Goal: Transaction & Acquisition: Purchase product/service

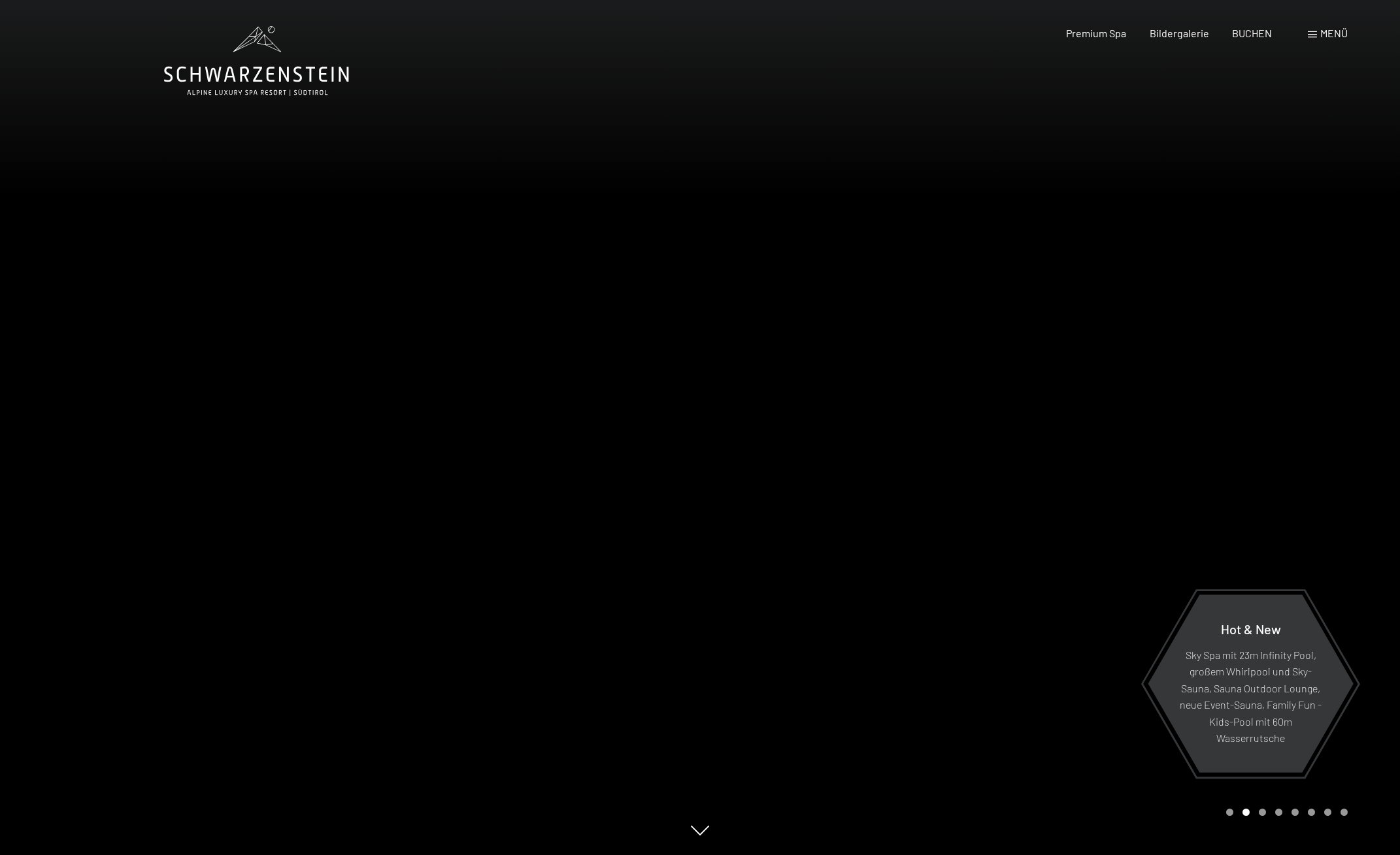
click at [1317, 34] on div "Menü" at bounding box center [1328, 34] width 40 height 14
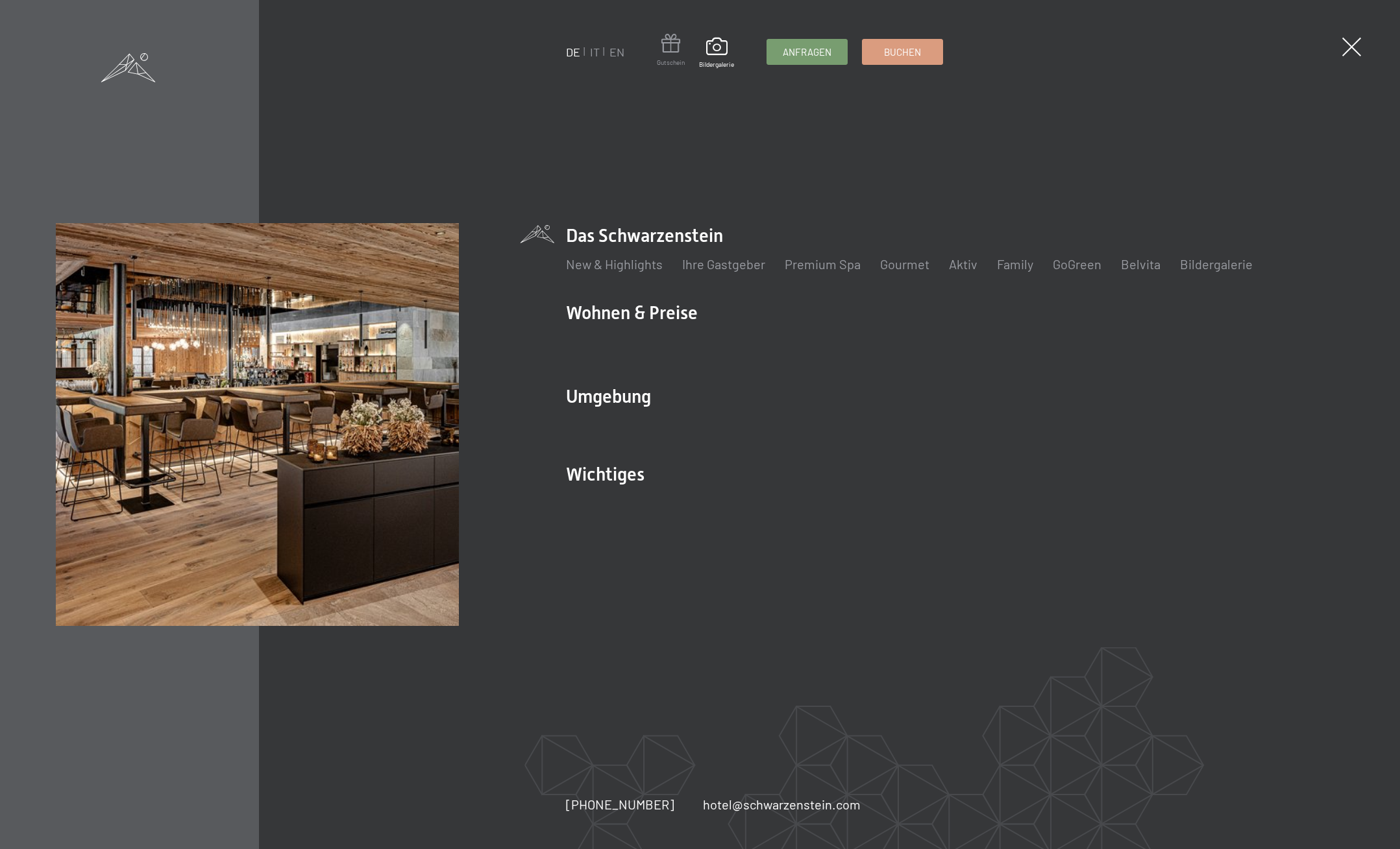
click at [673, 44] on span at bounding box center [670, 46] width 28 height 24
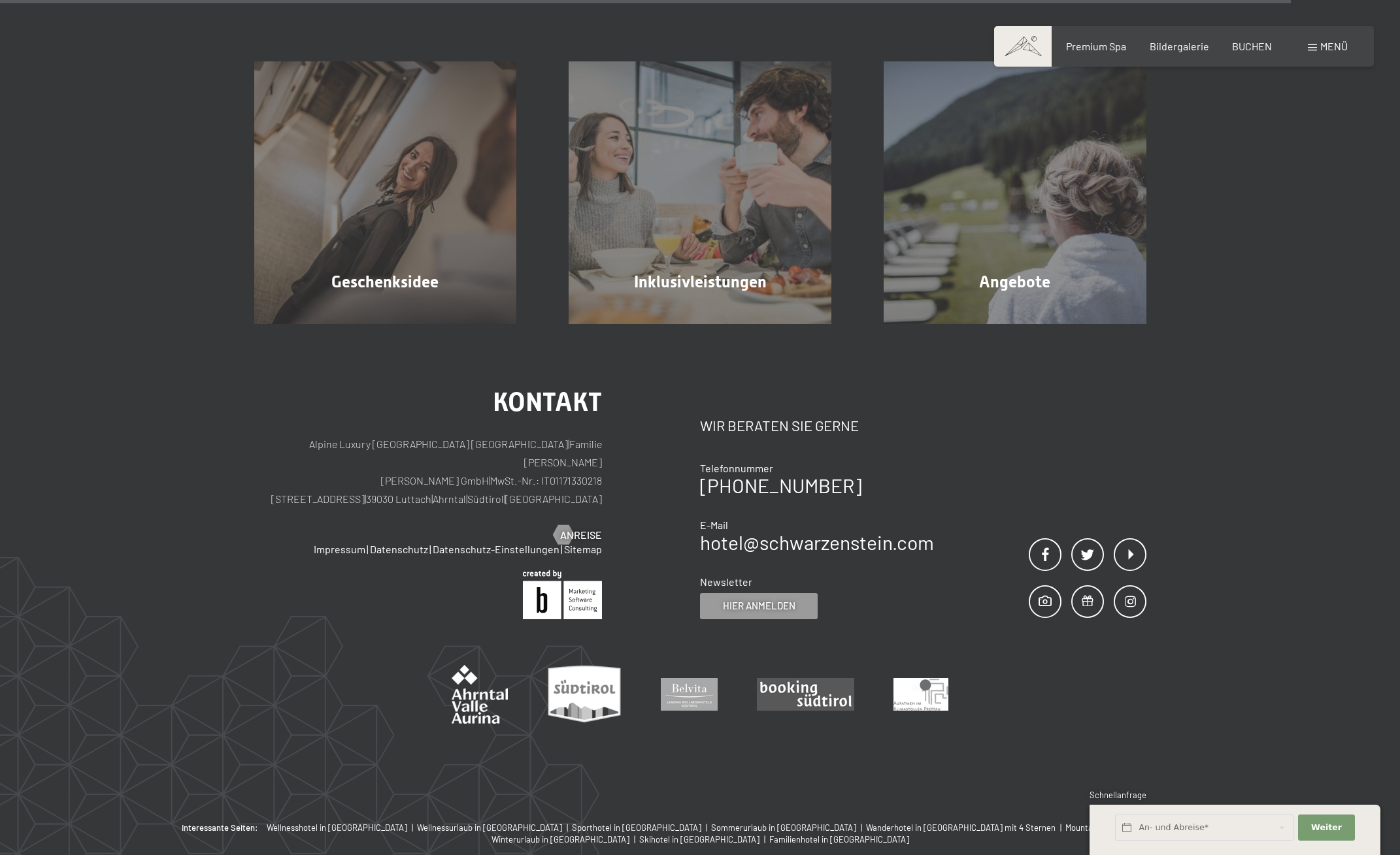
scroll to position [805, 0]
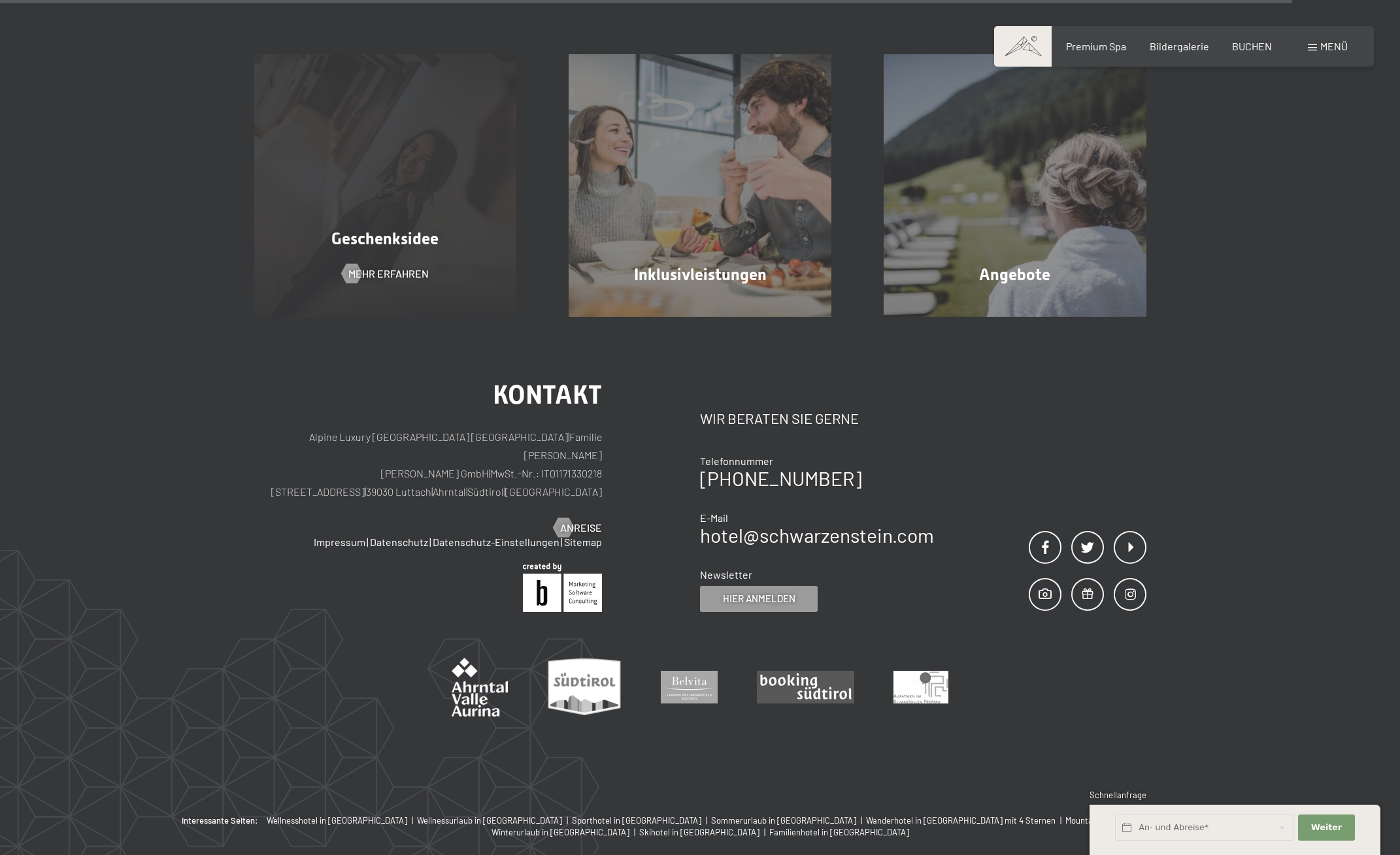
click at [402, 199] on div "Geschenksidee Mehr erfahren" at bounding box center [386, 186] width 315 height 263
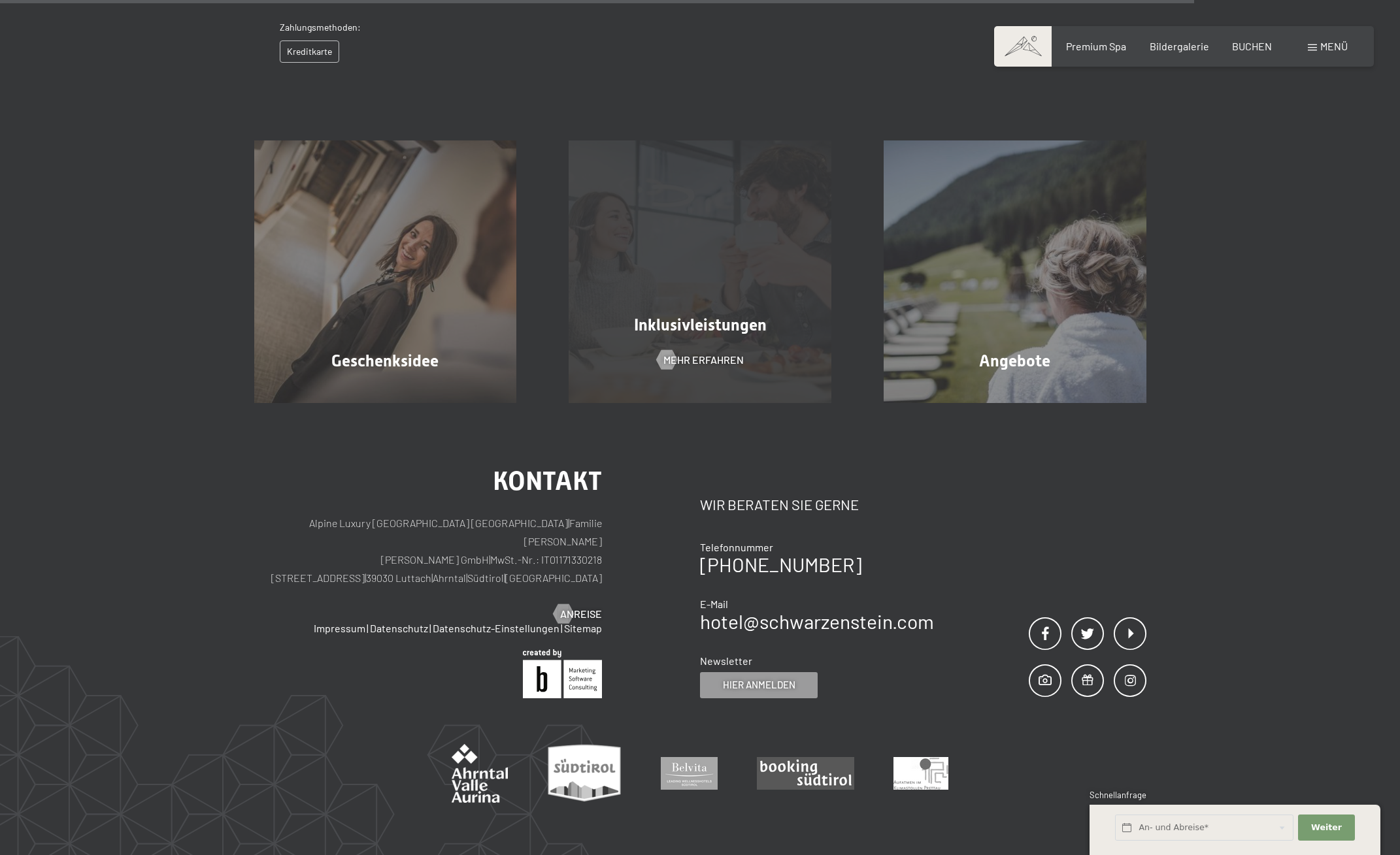
scroll to position [554, 0]
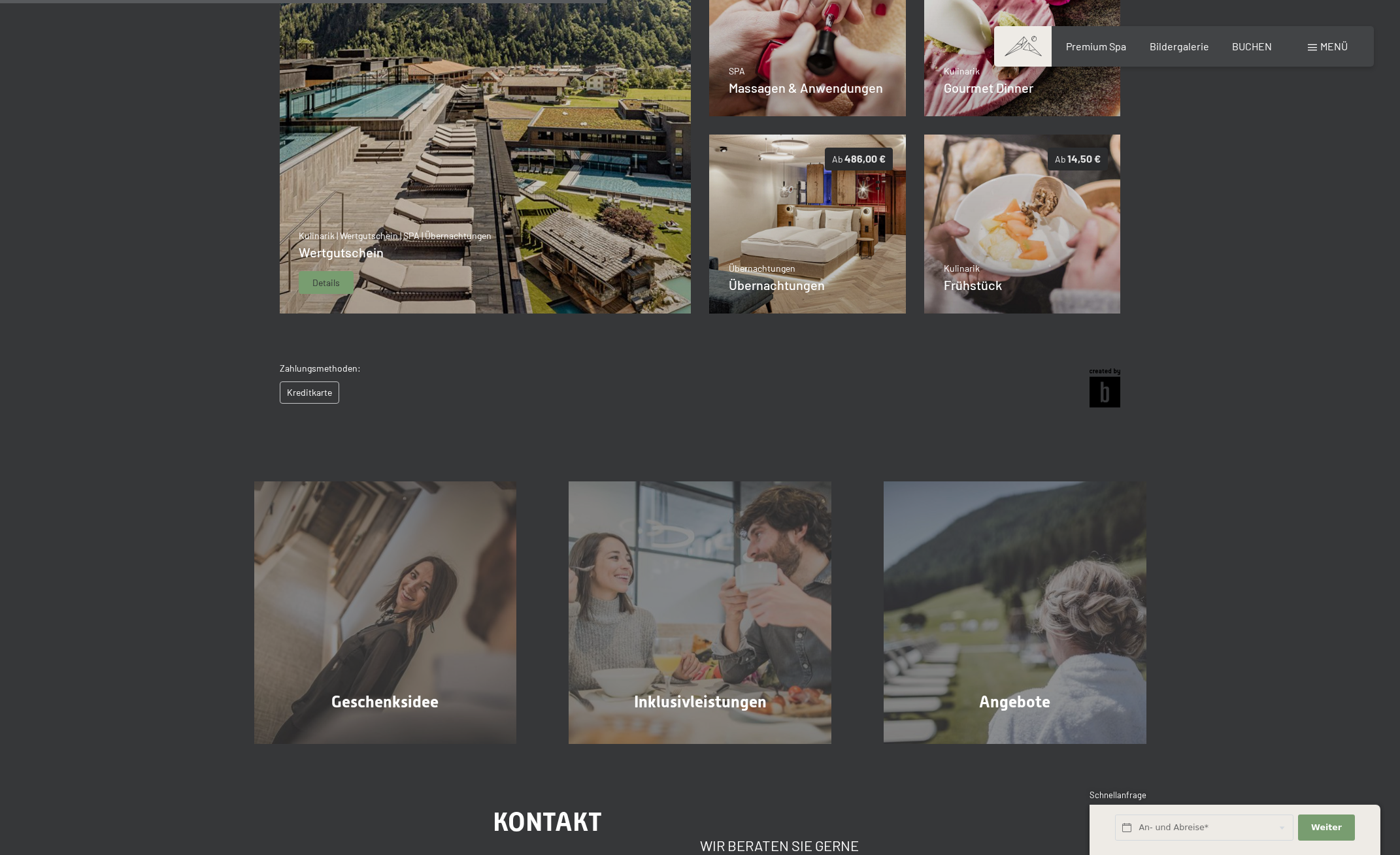
click at [415, 263] on div "Kulinarik | Wertgutschein | SPA | Übernachtungen Wertgutschein Details" at bounding box center [395, 262] width 193 height 65
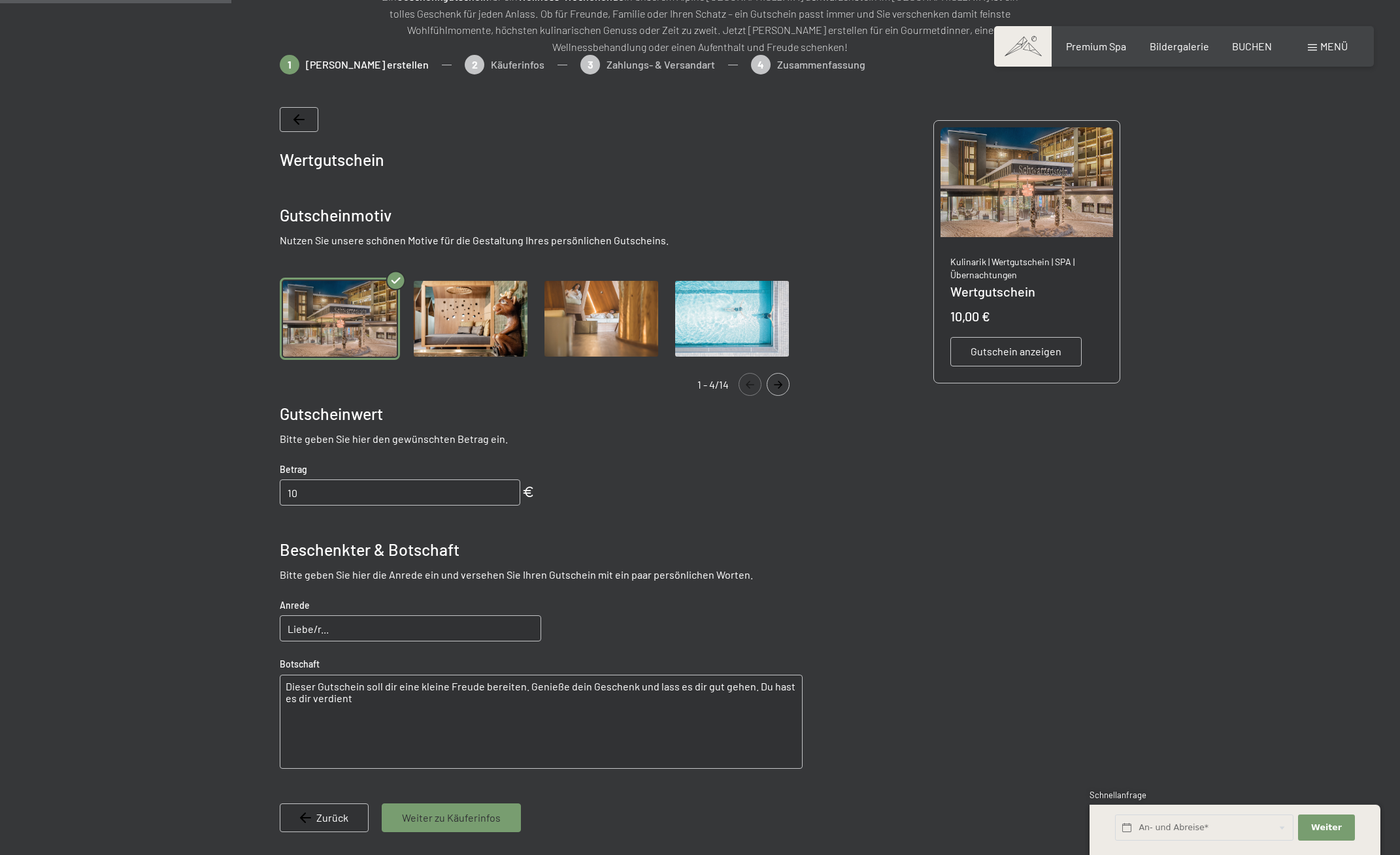
scroll to position [202, 0]
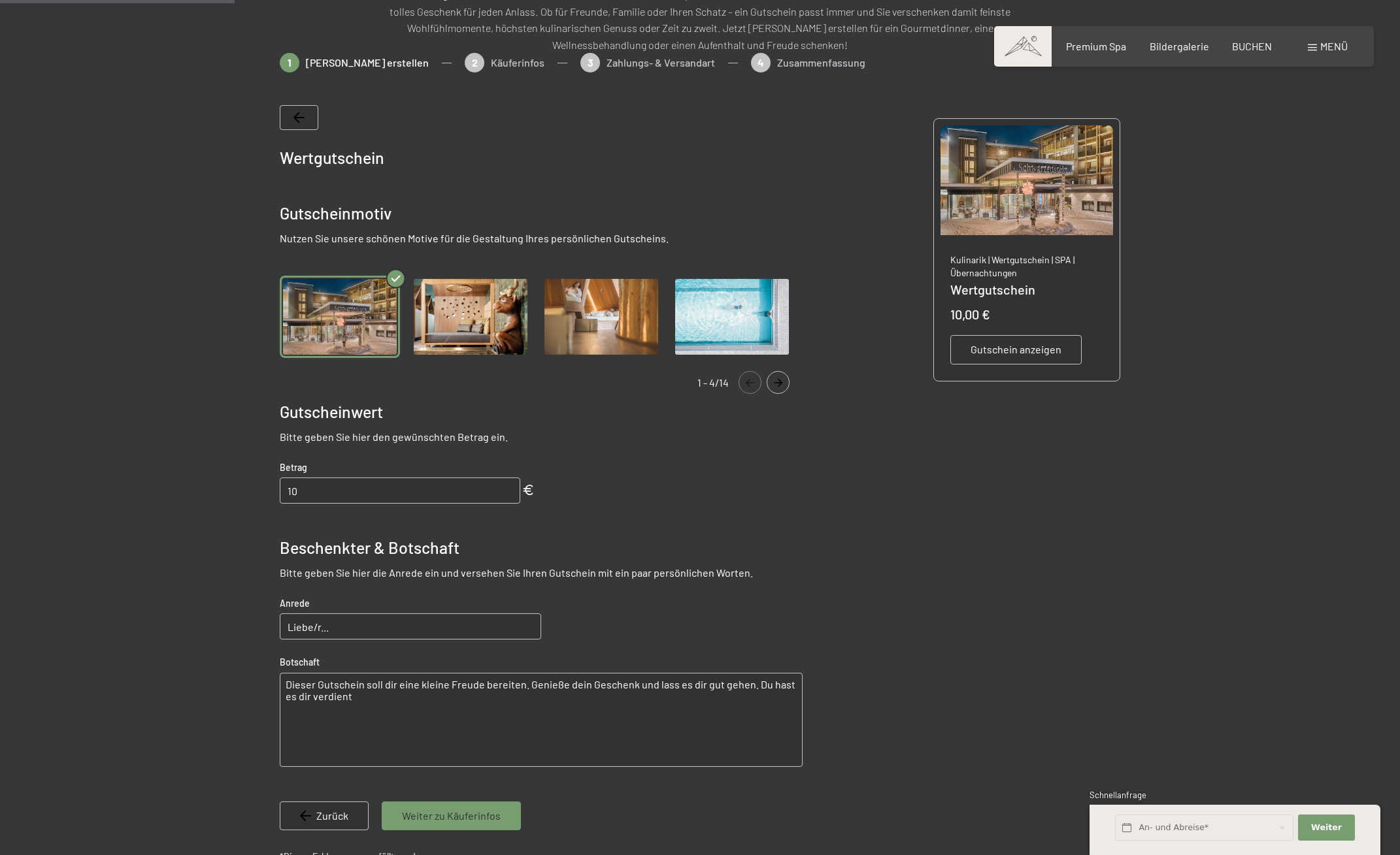
click at [334, 300] on img "Gallery" at bounding box center [340, 317] width 121 height 83
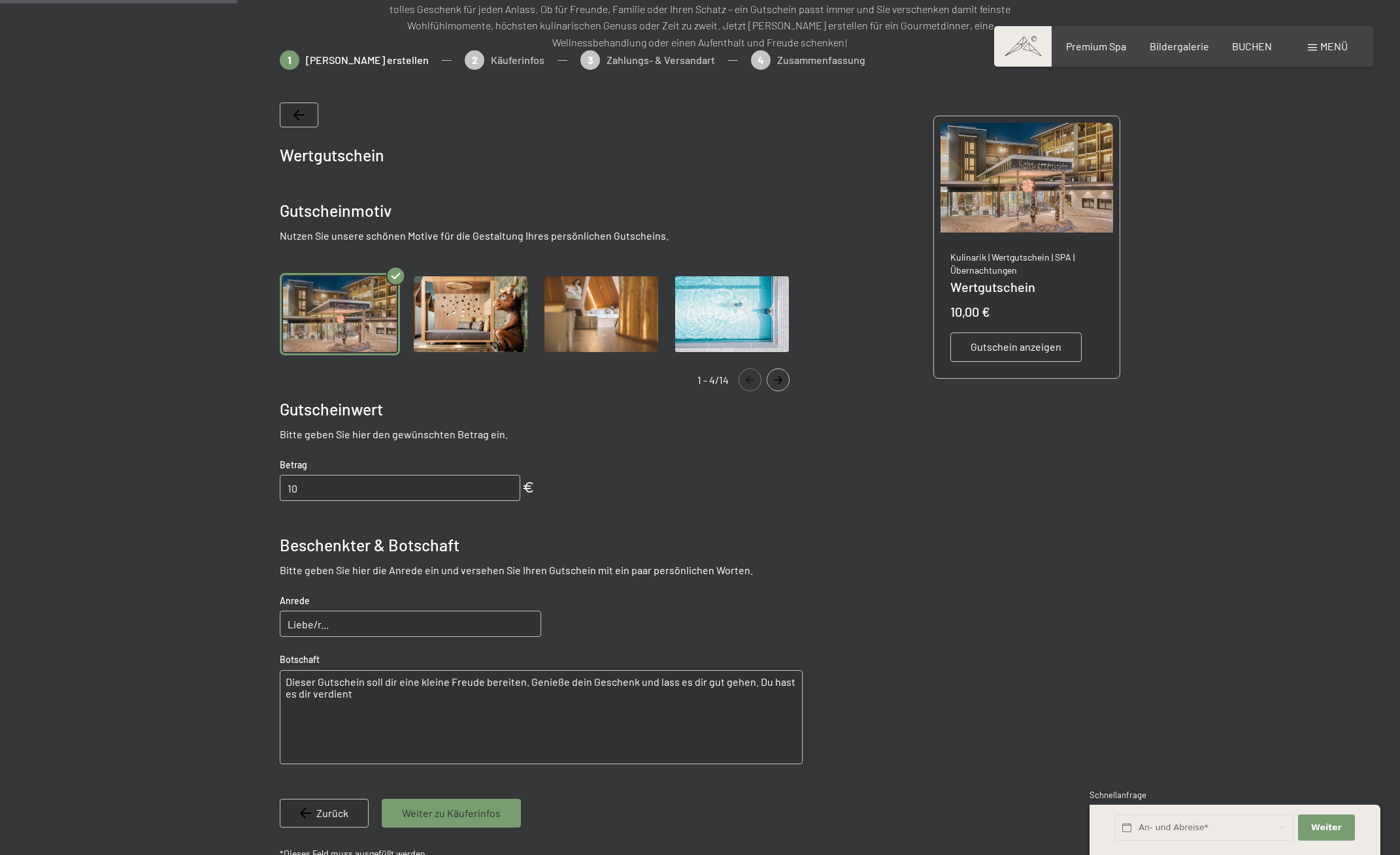
scroll to position [206, 0]
click at [473, 313] on img "Gallery" at bounding box center [470, 314] width 121 height 83
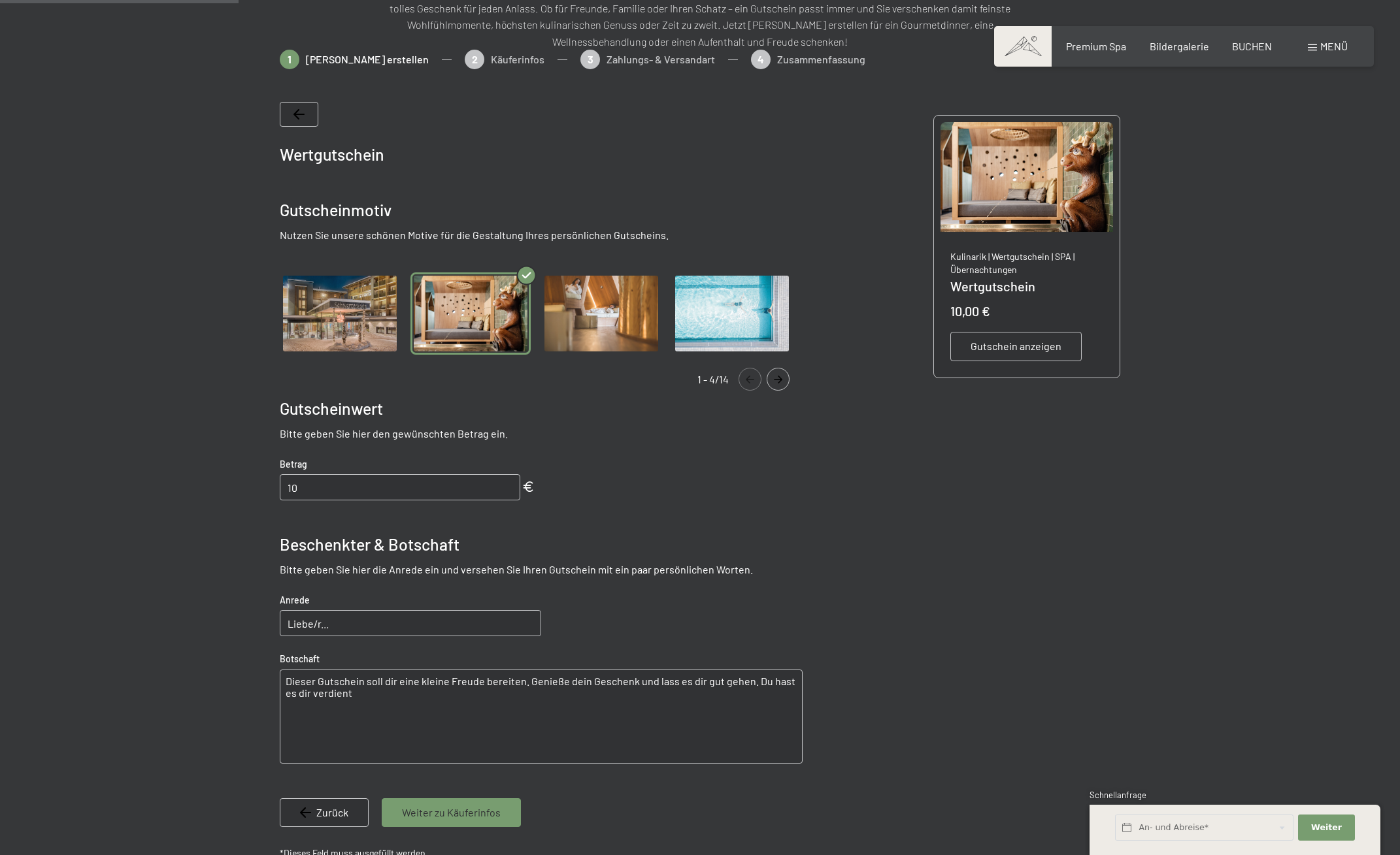
click at [557, 313] on img "Gallery" at bounding box center [601, 314] width 121 height 83
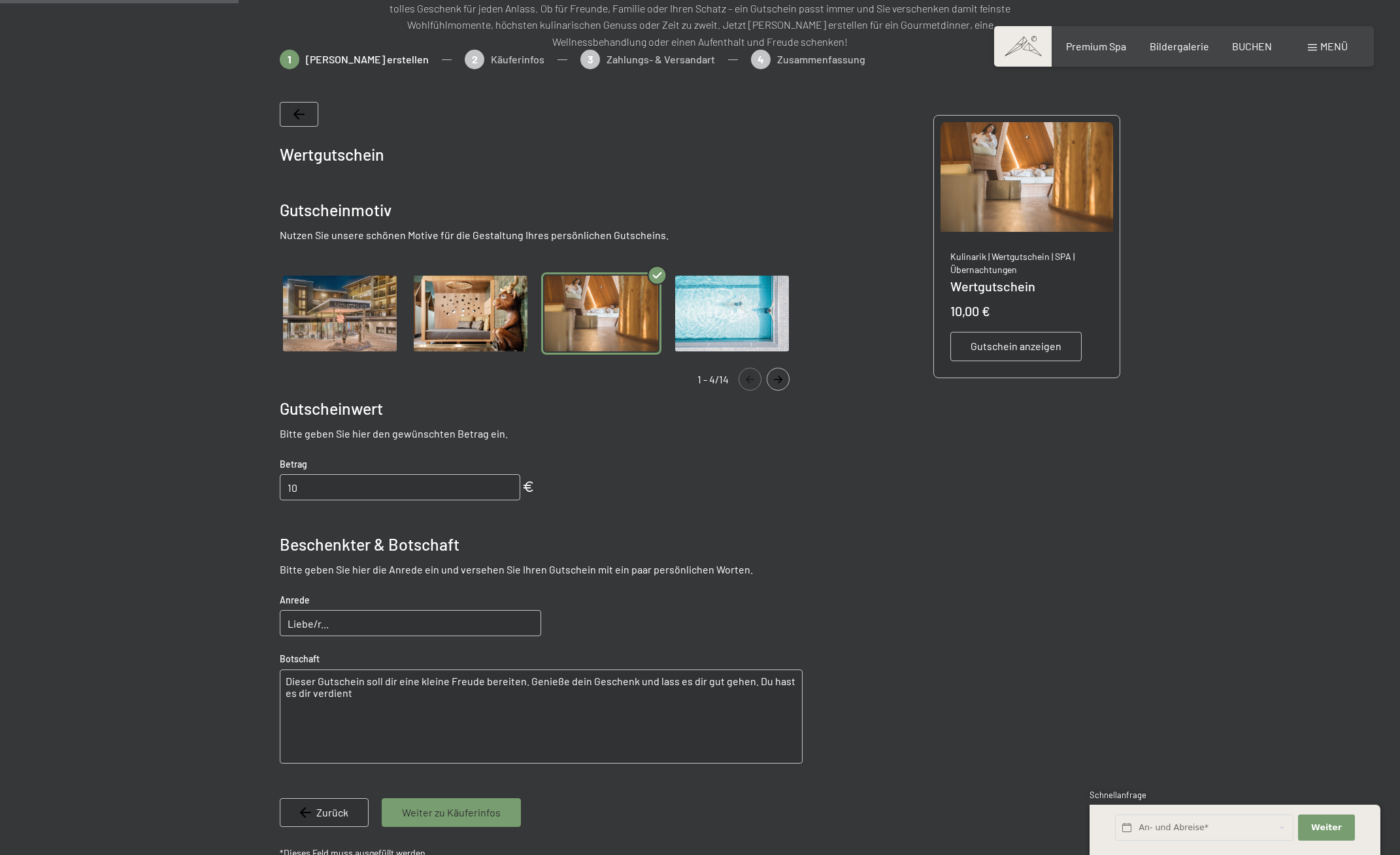
click at [614, 313] on img "Gallery" at bounding box center [601, 314] width 121 height 83
drag, startPoint x: 632, startPoint y: 306, endPoint x: 700, endPoint y: 310, distance: 68.1
click at [635, 307] on img "Gallery" at bounding box center [601, 314] width 121 height 83
click at [700, 310] on img "Gallery" at bounding box center [732, 314] width 121 height 83
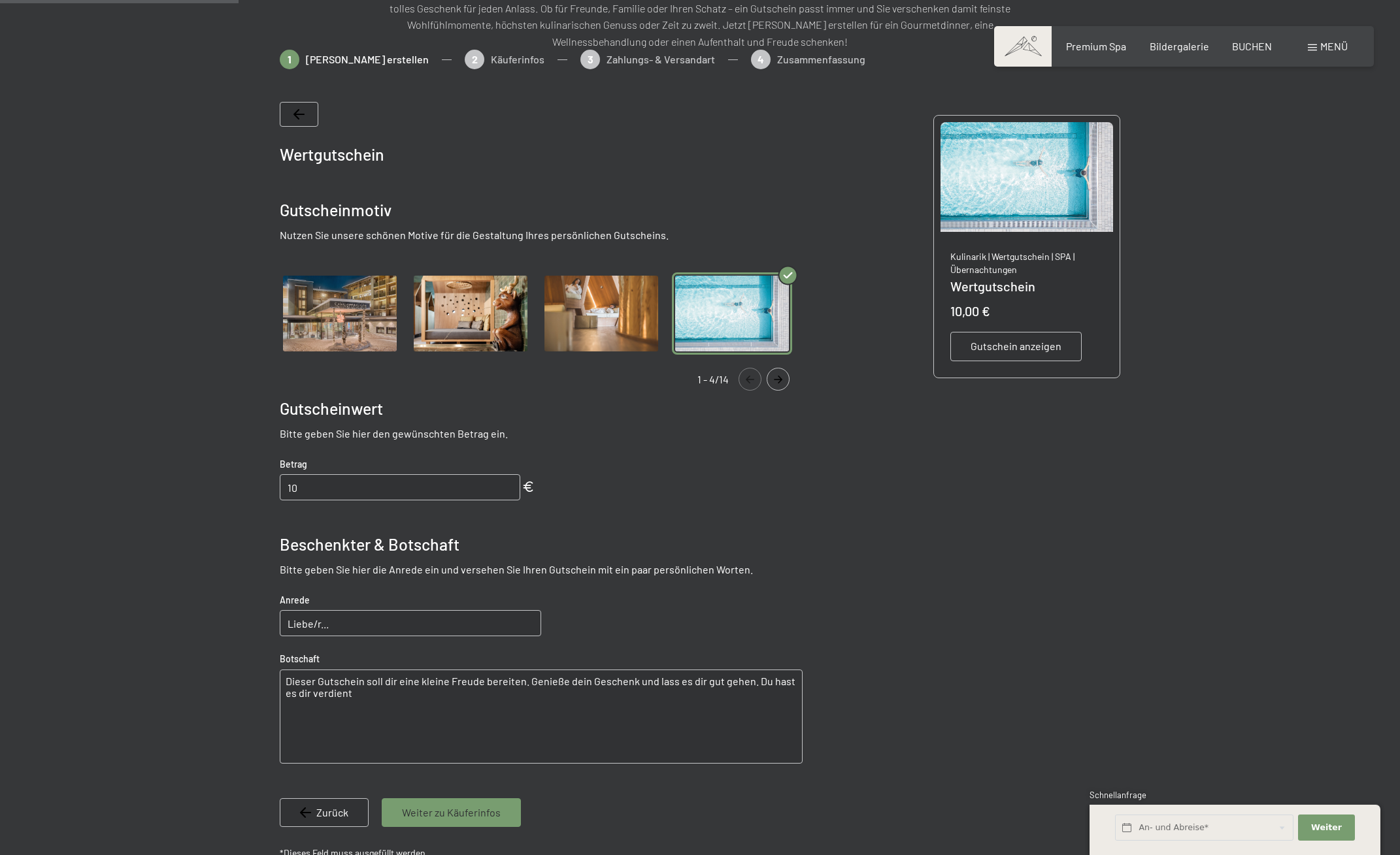
click at [334, 299] on img "Gallery" at bounding box center [340, 314] width 121 height 83
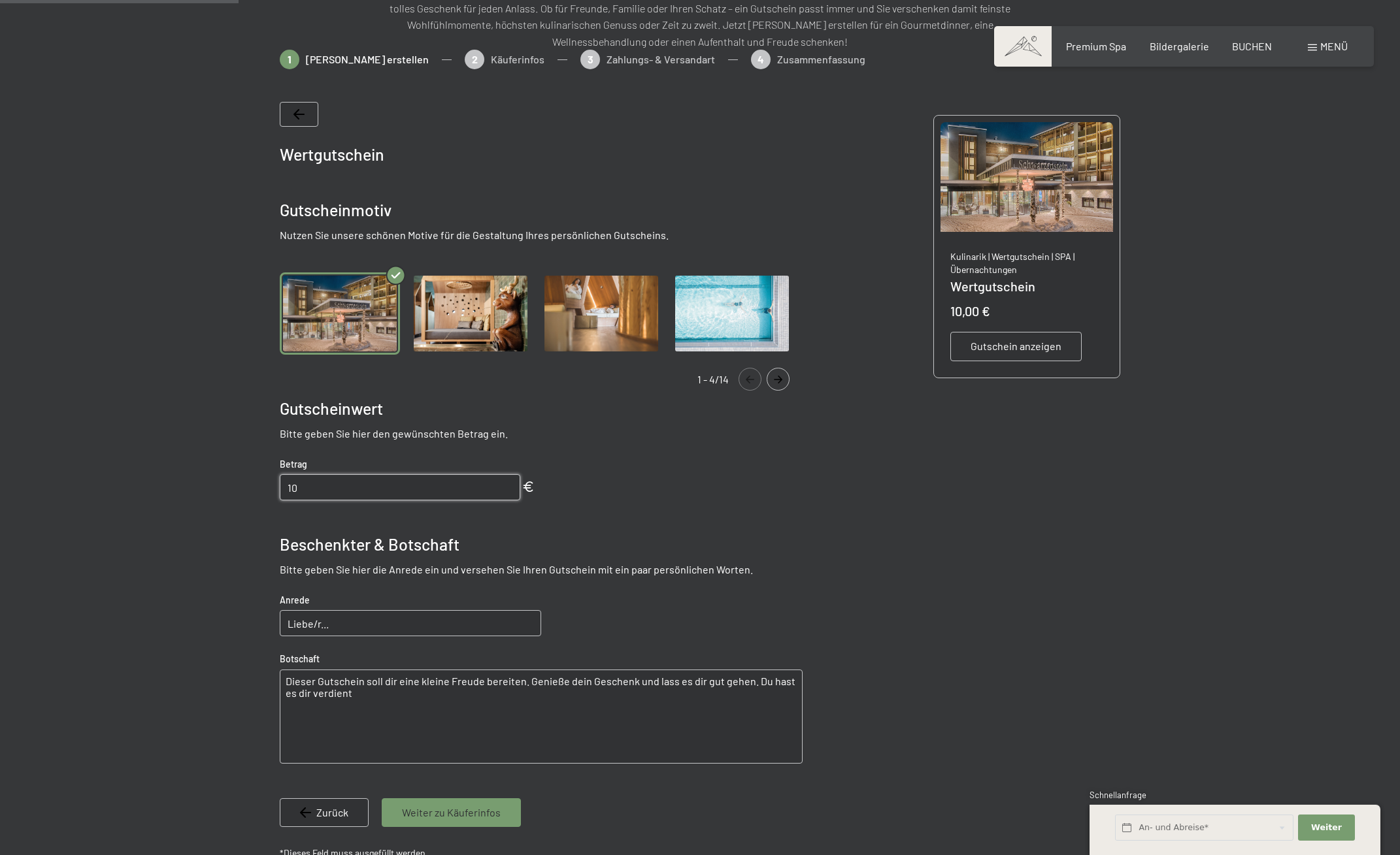
click at [367, 479] on input "10" at bounding box center [400, 487] width 240 height 26
type input "1000"
click at [571, 501] on div "Wertgutschein Gutscheinmotiv Nutzen Sie unsere schönen Motive für die Gestaltun…" at bounding box center [541, 484] width 523 height 764
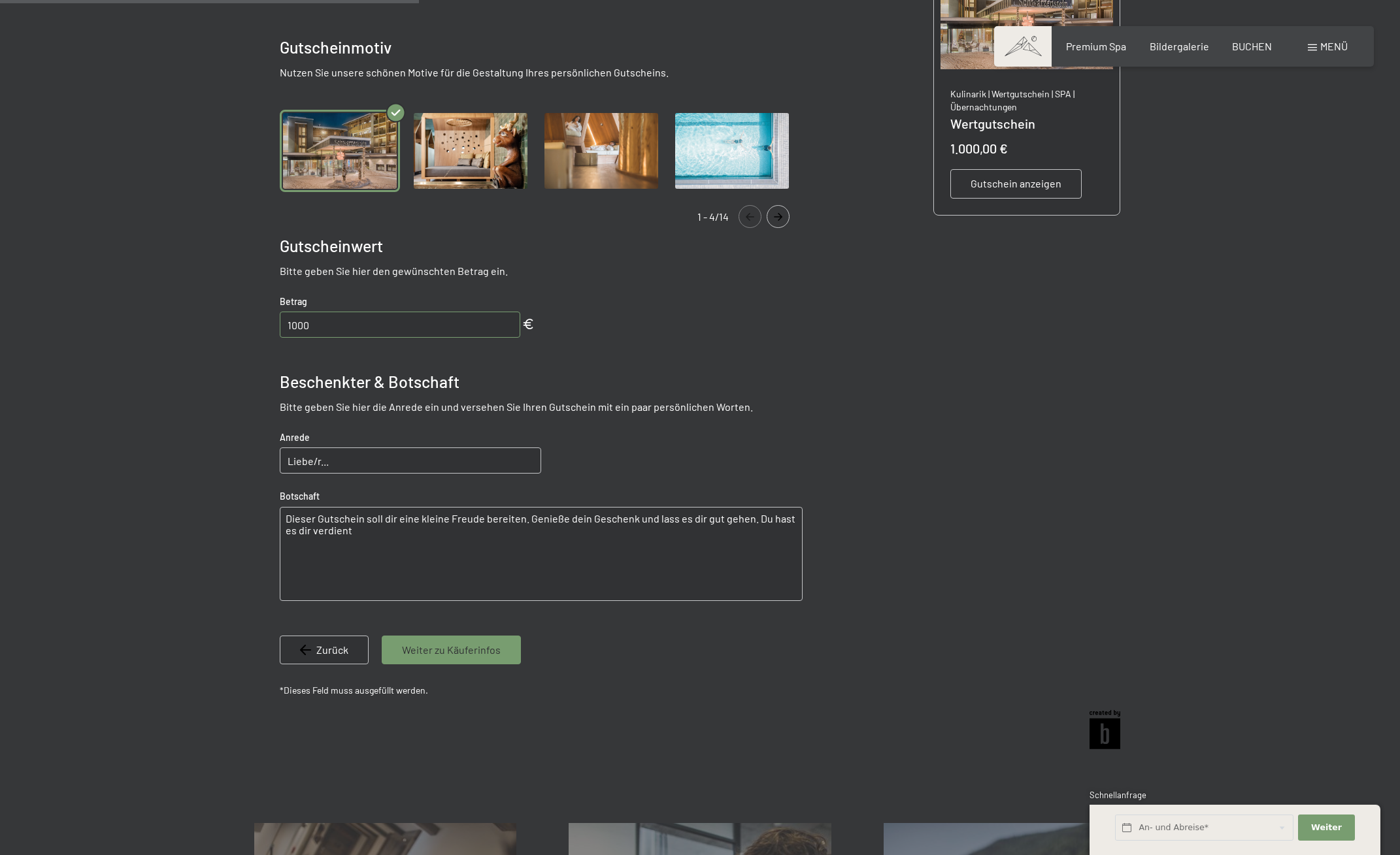
scroll to position [369, 0]
click at [334, 473] on input "Liebe/r..." at bounding box center [410, 459] width 262 height 26
type input "Liebe Ewgenia"
click at [381, 555] on textarea "Dieser Gutschein soll dir eine kleine Freude bereiten. Genieße dein Geschenk un…" at bounding box center [541, 553] width 523 height 94
drag, startPoint x: 324, startPoint y: 526, endPoint x: 270, endPoint y: 518, distance: 54.6
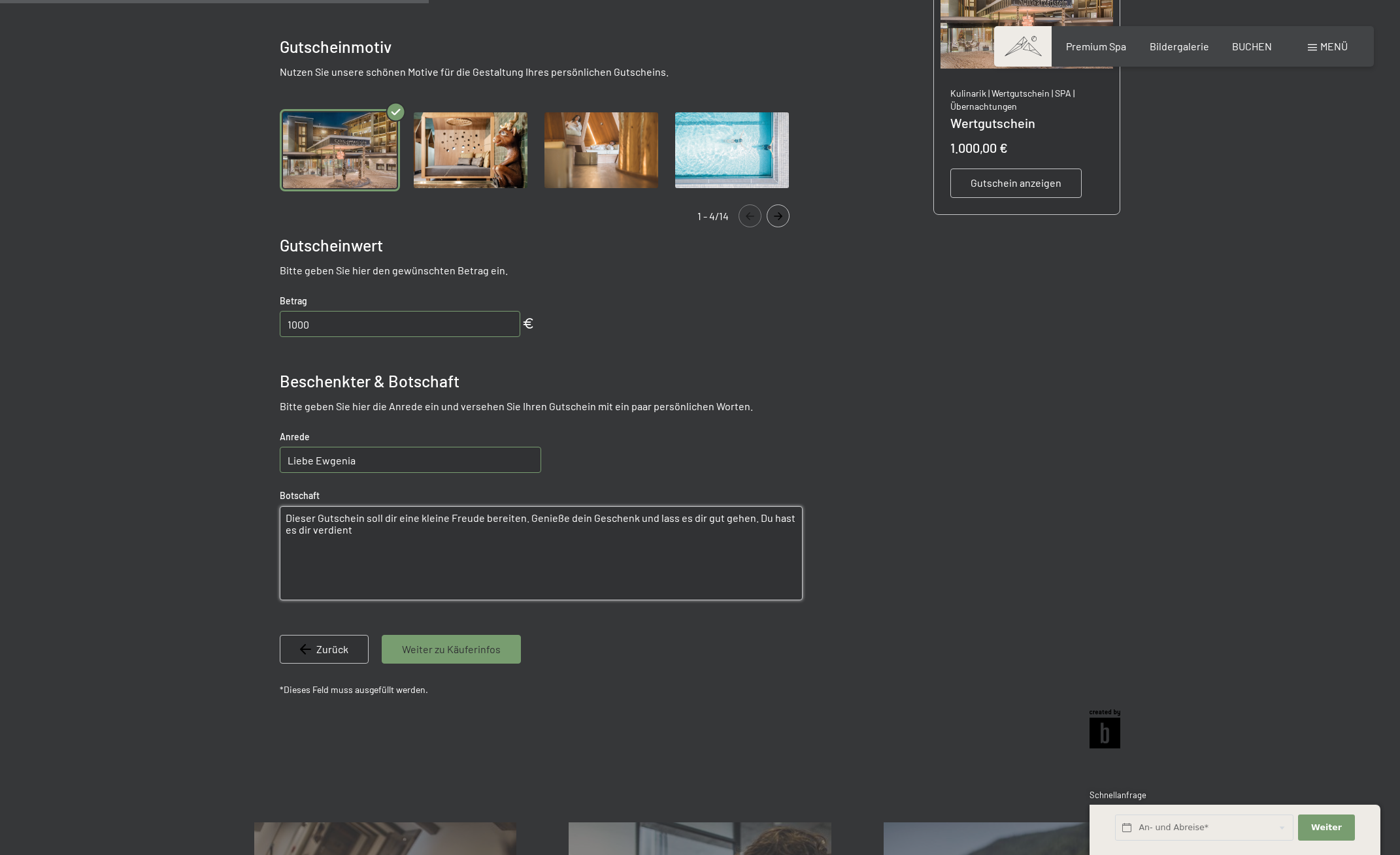
click at [270, 518] on bn-voucher-app at bounding box center [700, 321] width 893 height 870
paste textarea "zu deinem 40. Geburtstag schenken wir dir etwas ganz Besonderes: Zeit für dich.…"
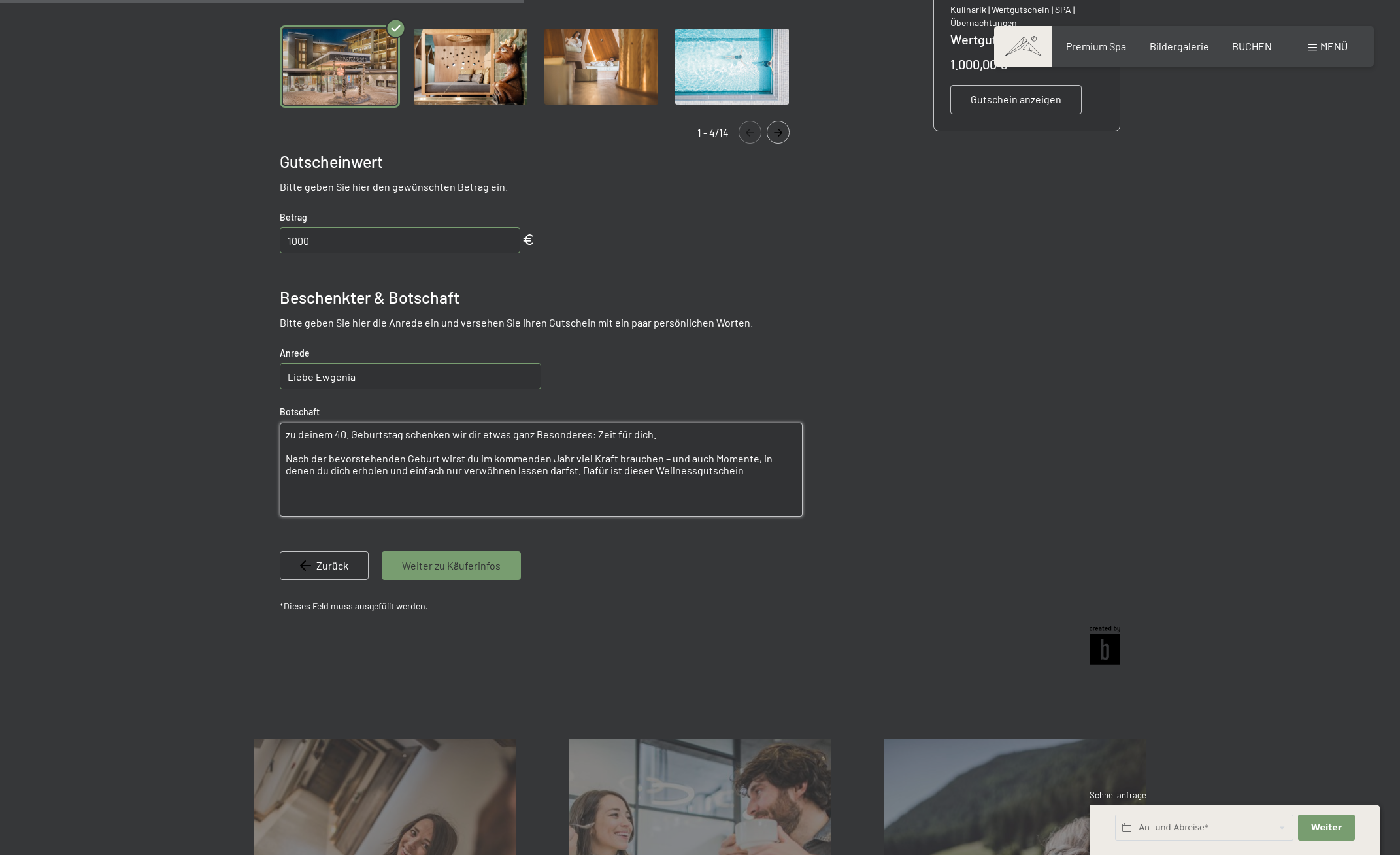
scroll to position [453, 0]
click at [286, 456] on textarea "zu deinem 40. Geburtstag schenken wir dir etwas ganz Besonderes: Zeit für dich.…" at bounding box center [541, 469] width 523 height 94
click at [324, 491] on textarea "zu deinem 40. Geburtstag schenken wir dir etwas ganz Besonderes: Zeit für dich.…" at bounding box center [541, 469] width 523 height 94
drag, startPoint x: 705, startPoint y: 475, endPoint x: 262, endPoint y: 431, distance: 445.2
click at [262, 431] on bn-voucher-app at bounding box center [700, 236] width 893 height 870
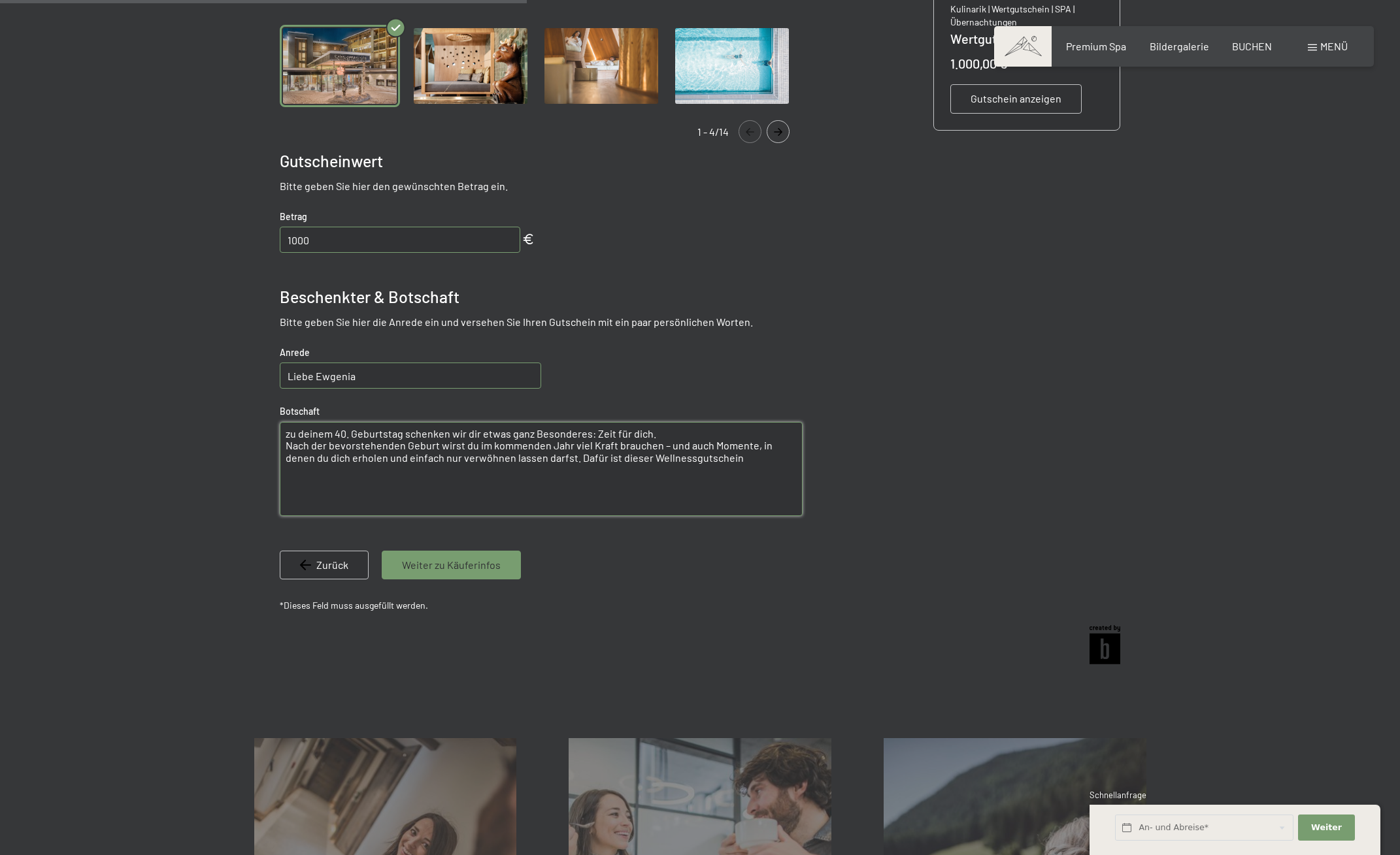
paste textarea "Zeit nur für dich. Nach der Geburt wirst du Erholung und Ruhe besonders brauche…"
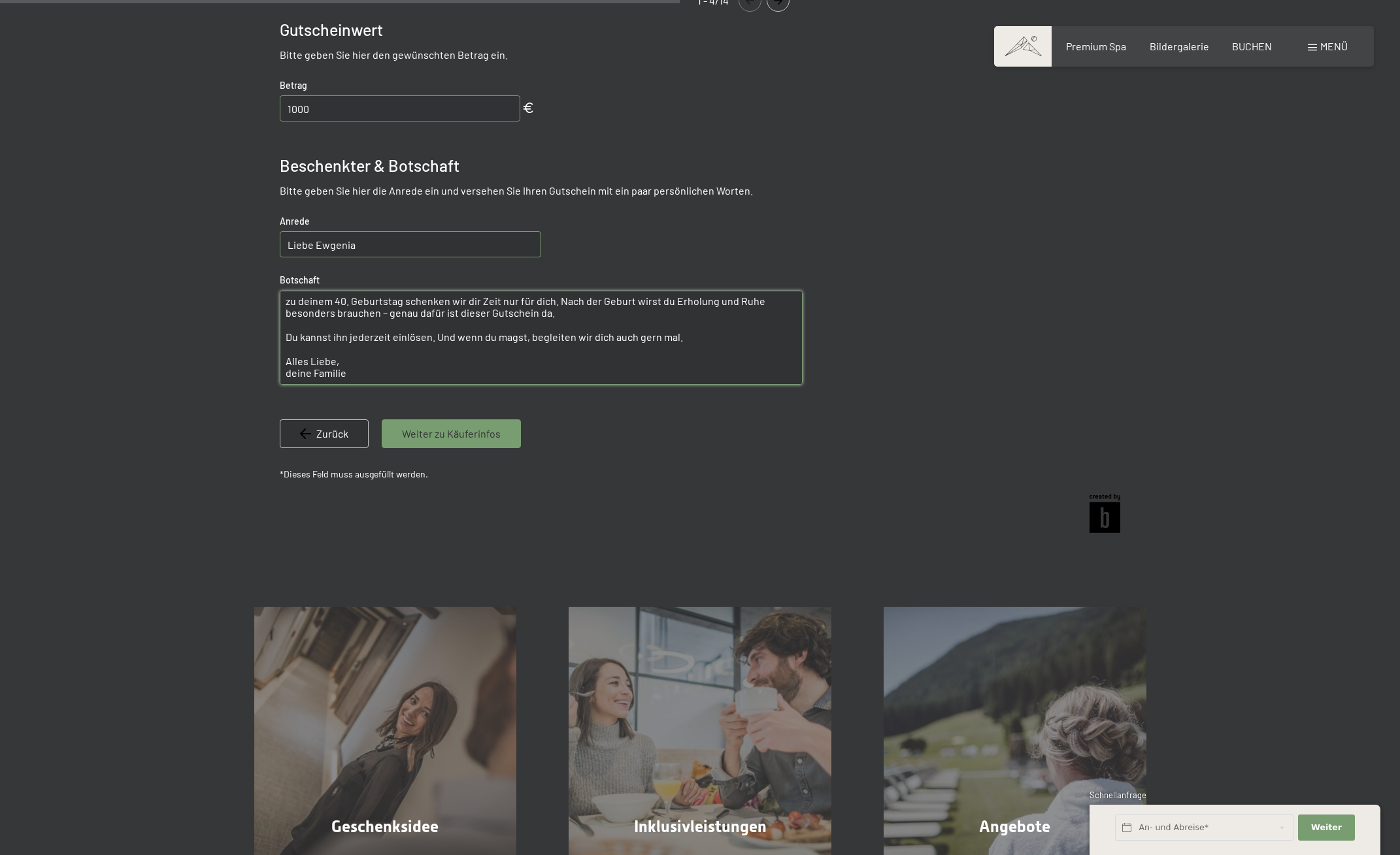
scroll to position [0, 0]
click at [285, 340] on textarea "zu deinem 40. Geburtstag schenken wir dir Zeit nur für dich. Nach der Geburt wi…" at bounding box center [541, 338] width 523 height 94
click at [676, 330] on textarea "zu deinem 40. Geburtstag schenken wir dir Zeit nur für dich. Nach der Geburt wi…" at bounding box center [541, 338] width 523 height 94
type textarea "zu deinem 40. Geburtstag schenken wir dir Zeit nur für dich. Nach der Geburt wi…"
click at [465, 437] on span "Weiter zu Käuferinfos" at bounding box center [451, 434] width 99 height 14
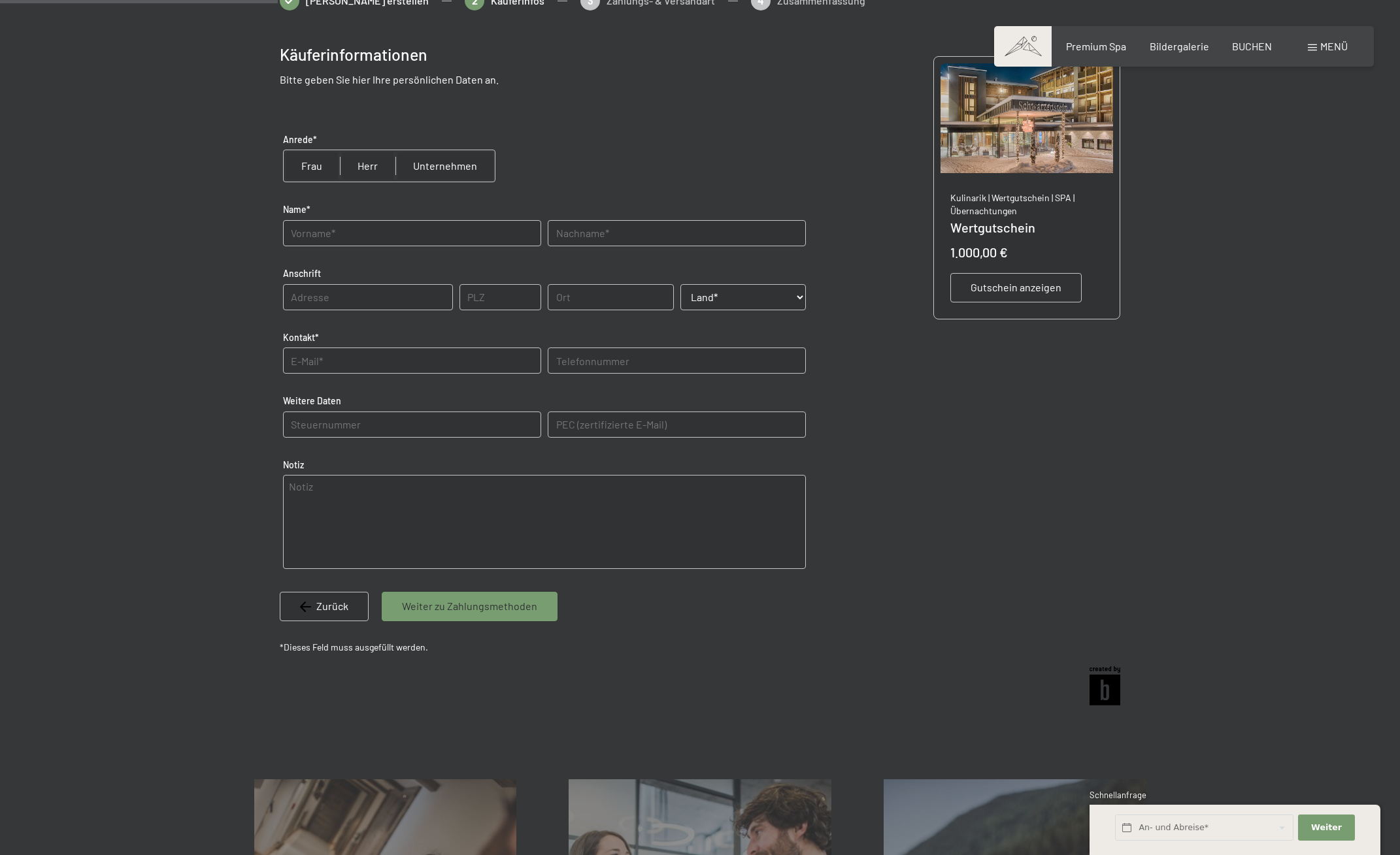
scroll to position [189, 0]
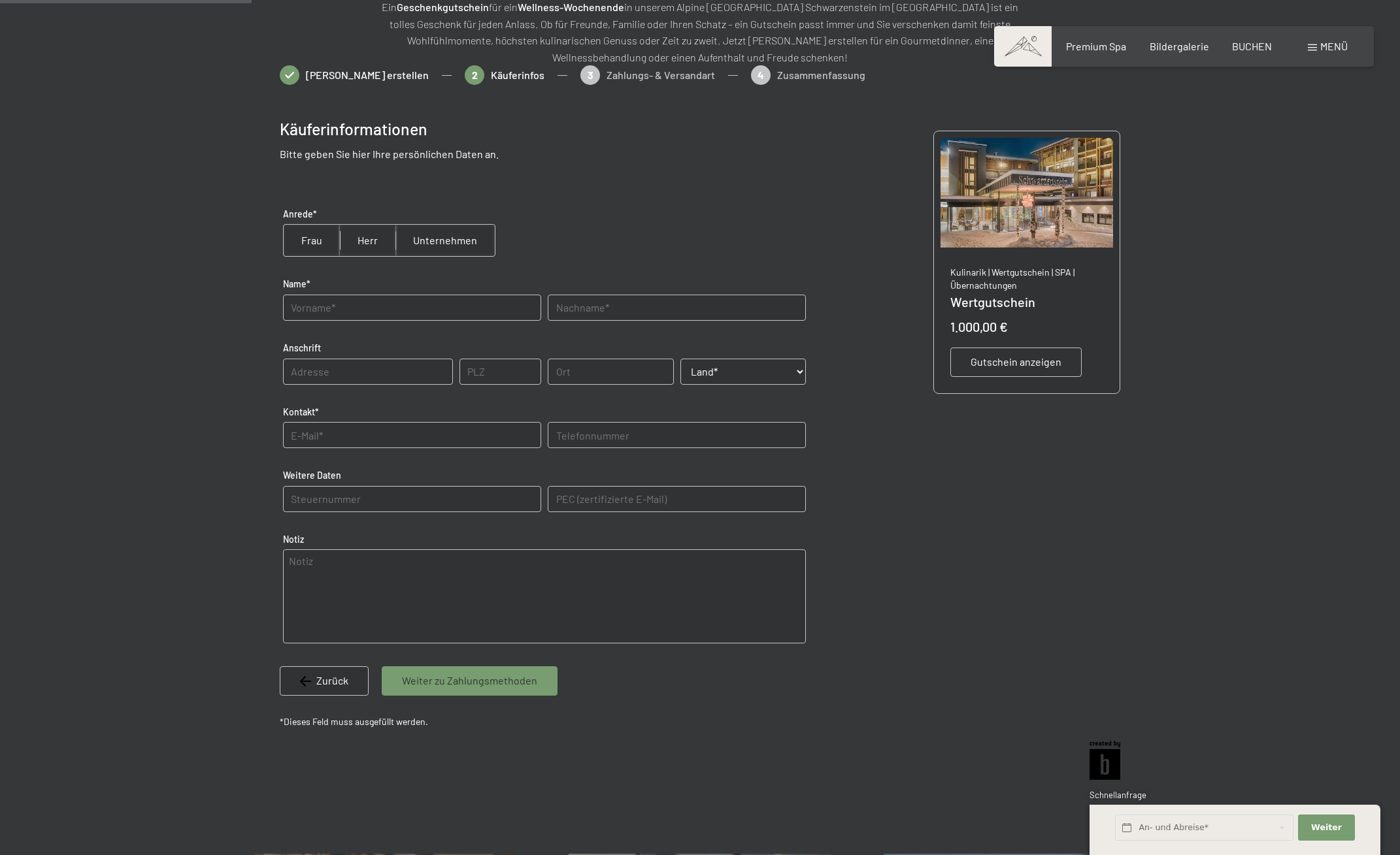
click at [368, 240] on input "radio" at bounding box center [367, 240] width 55 height 32
radio input "true"
click at [378, 310] on input "text" at bounding box center [411, 307] width 258 height 26
type input "[PERSON_NAME]"
click at [646, 311] on input "text" at bounding box center [677, 307] width 258 height 26
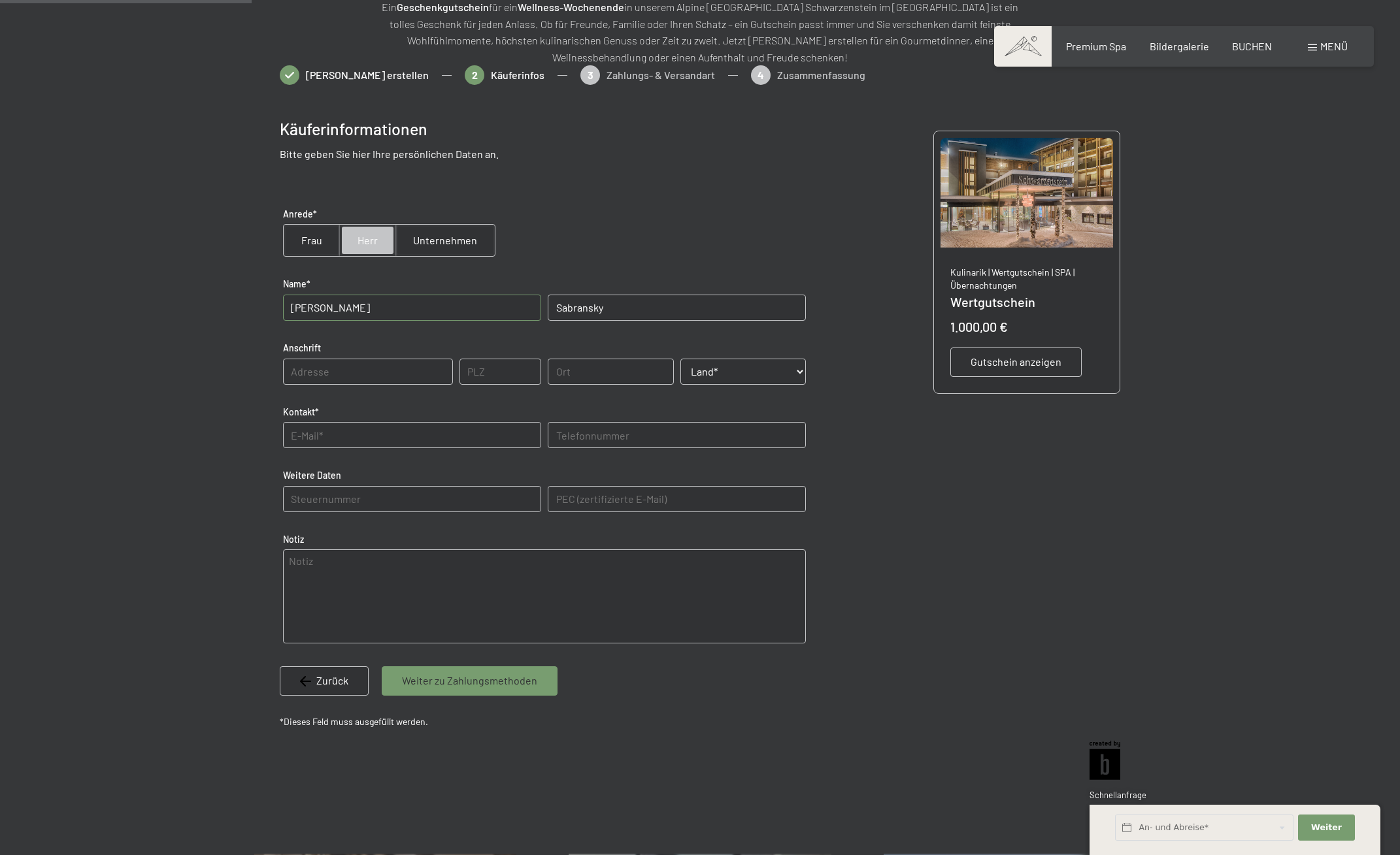
type input "Sabransky"
click at [327, 362] on input "text" at bounding box center [368, 371] width 170 height 26
click at [510, 370] on input "text" at bounding box center [500, 371] width 82 height 26
click at [417, 371] on input "Asamstraße" at bounding box center [368, 371] width 170 height 26
type input "[STREET_ADDRESS]"
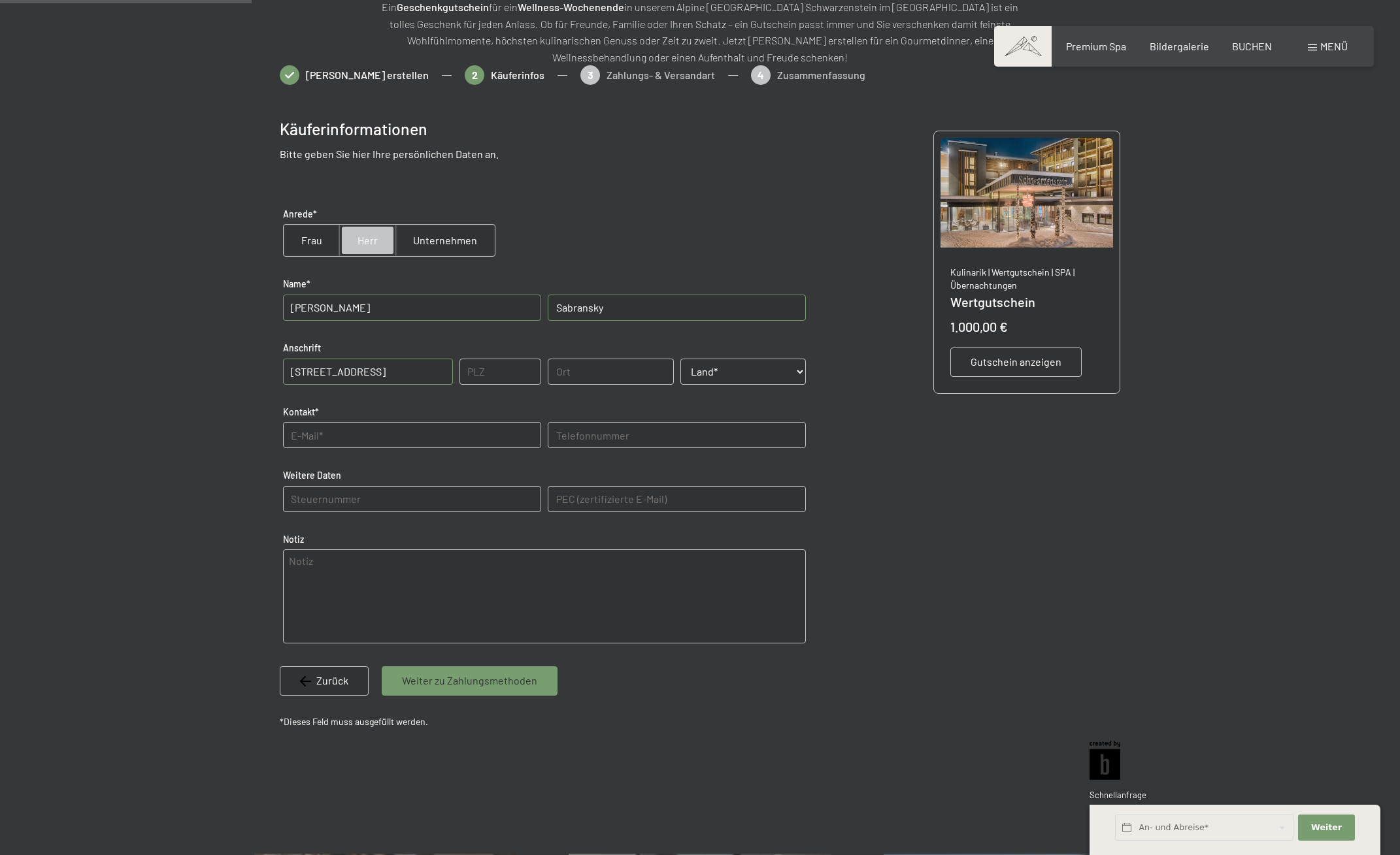
click at [482, 377] on input "text" at bounding box center [500, 371] width 82 height 26
type input "83026"
click at [577, 375] on input "text" at bounding box center [611, 371] width 126 height 26
type input "Rosenheim"
click at [766, 367] on select "Land* [GEOGRAPHIC_DATA] [GEOGRAPHIC_DATA] [GEOGRAPHIC_DATA] [GEOGRAPHIC_DATA] […" at bounding box center [743, 371] width 126 height 26
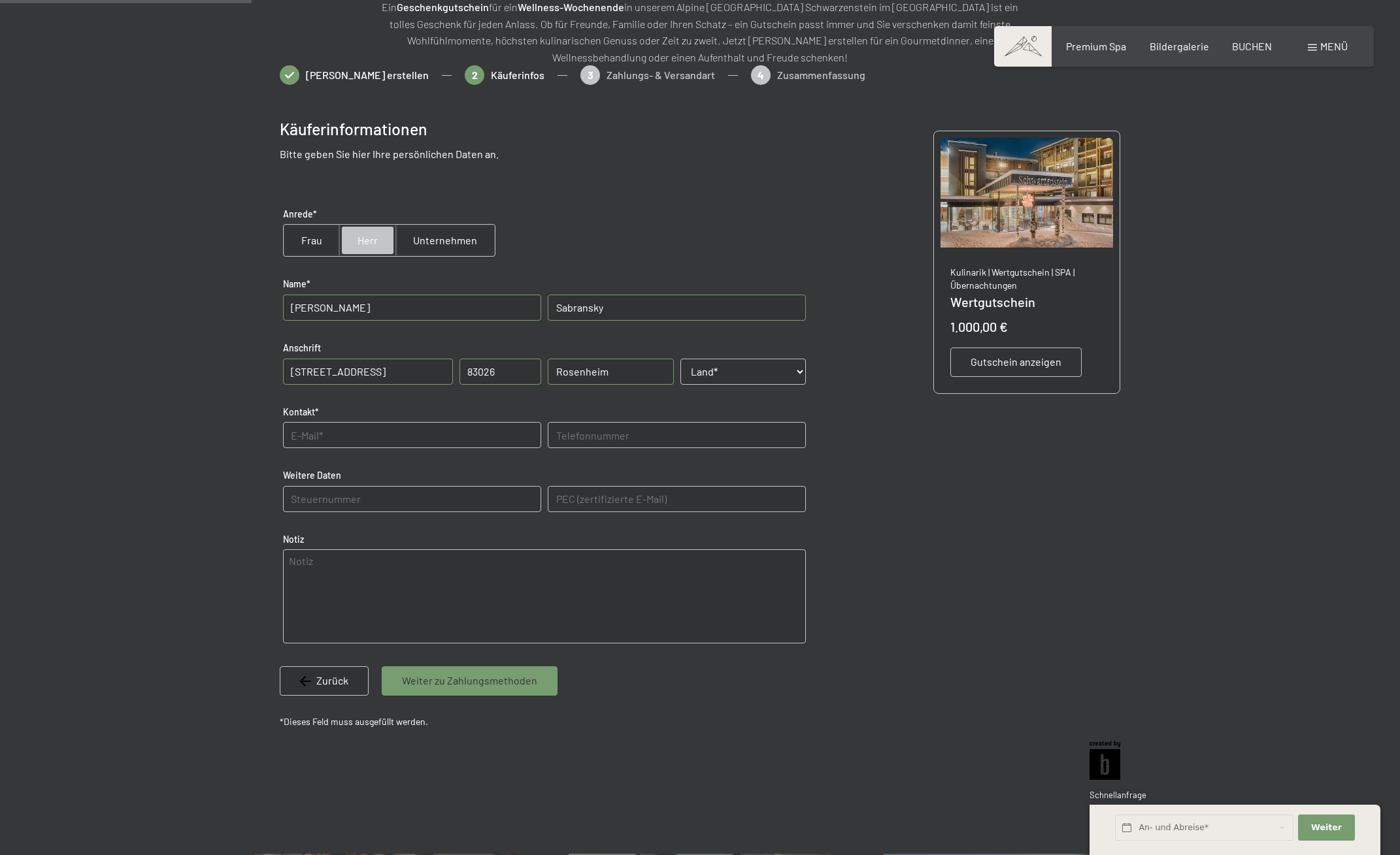
select select "DEU"
click at [681, 359] on select "Land* [GEOGRAPHIC_DATA] [GEOGRAPHIC_DATA] [GEOGRAPHIC_DATA] [GEOGRAPHIC_DATA] […" at bounding box center [743, 371] width 126 height 26
click at [477, 434] on input "text" at bounding box center [411, 435] width 258 height 26
type input "[EMAIL_ADDRESS][DOMAIN_NAME]"
click at [429, 500] on Daten "text" at bounding box center [411, 499] width 258 height 26
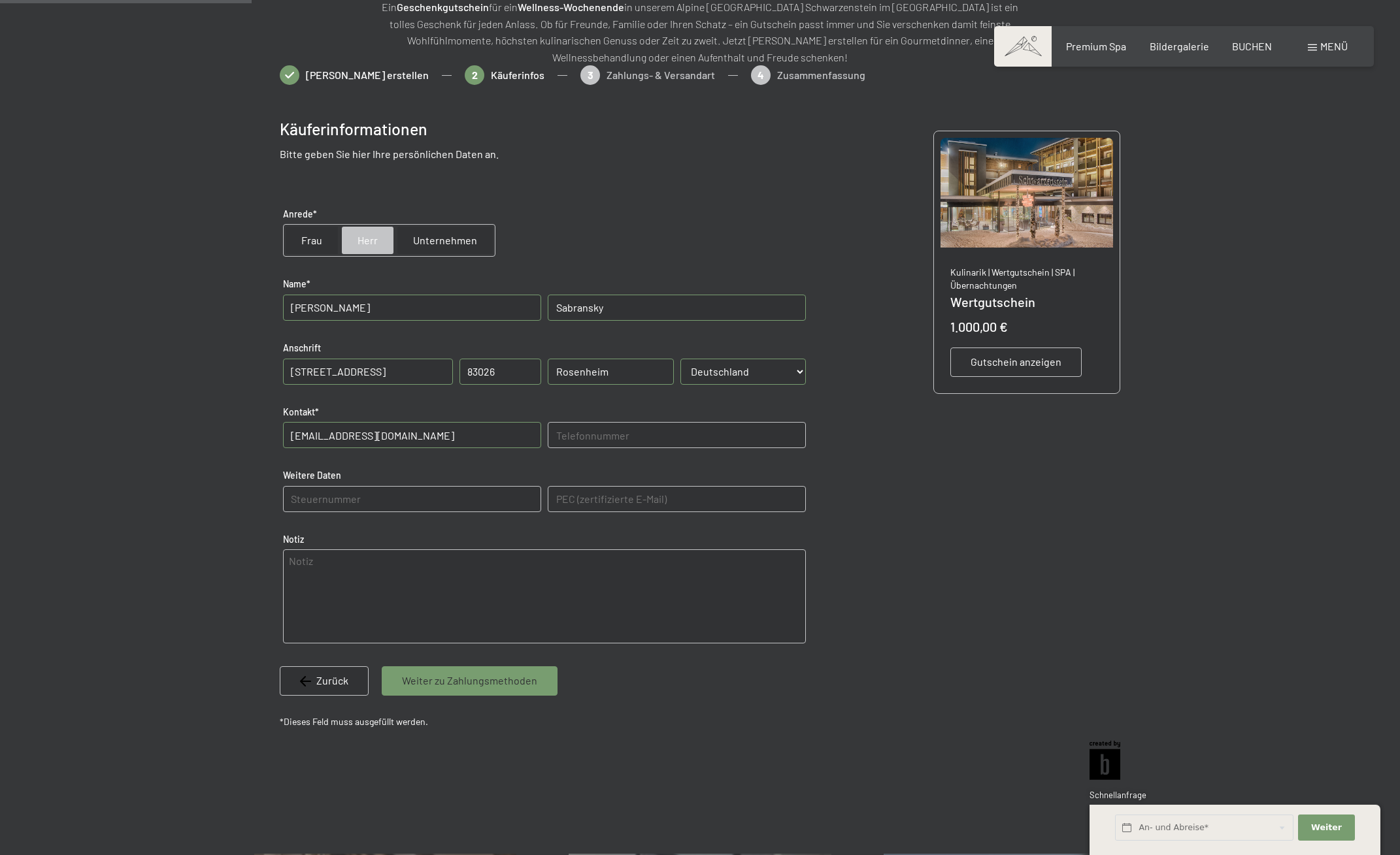
click at [564, 514] on div "PEC (zertifizierte E-Mail)" at bounding box center [677, 498] width 265 height 39
click at [384, 586] on textarea at bounding box center [544, 597] width 523 height 94
click at [378, 370] on input "[STREET_ADDRESS]" at bounding box center [368, 371] width 170 height 26
click at [502, 686] on span "Weiter zu Zahlungsmethoden" at bounding box center [469, 681] width 135 height 14
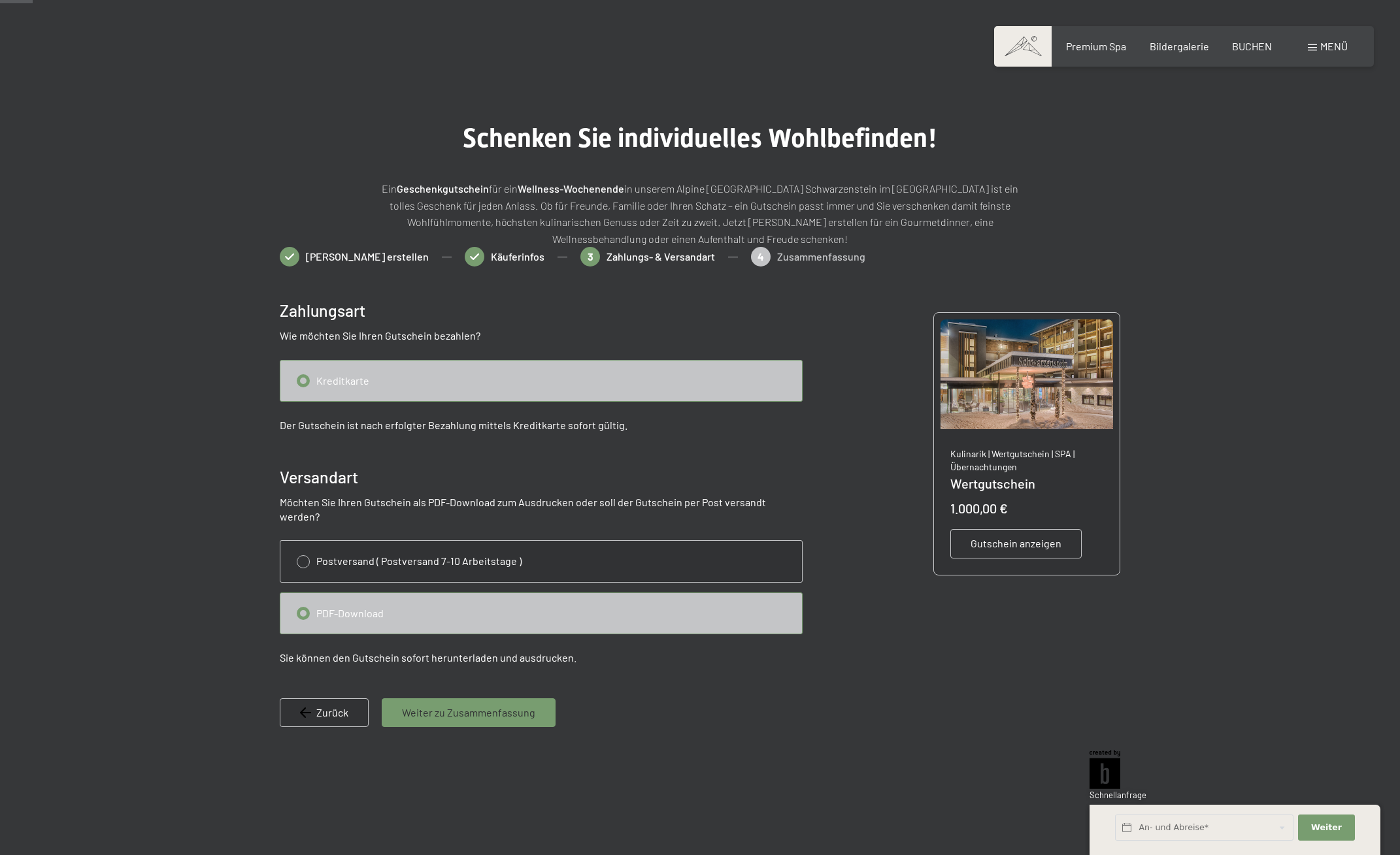
scroll to position [0, 0]
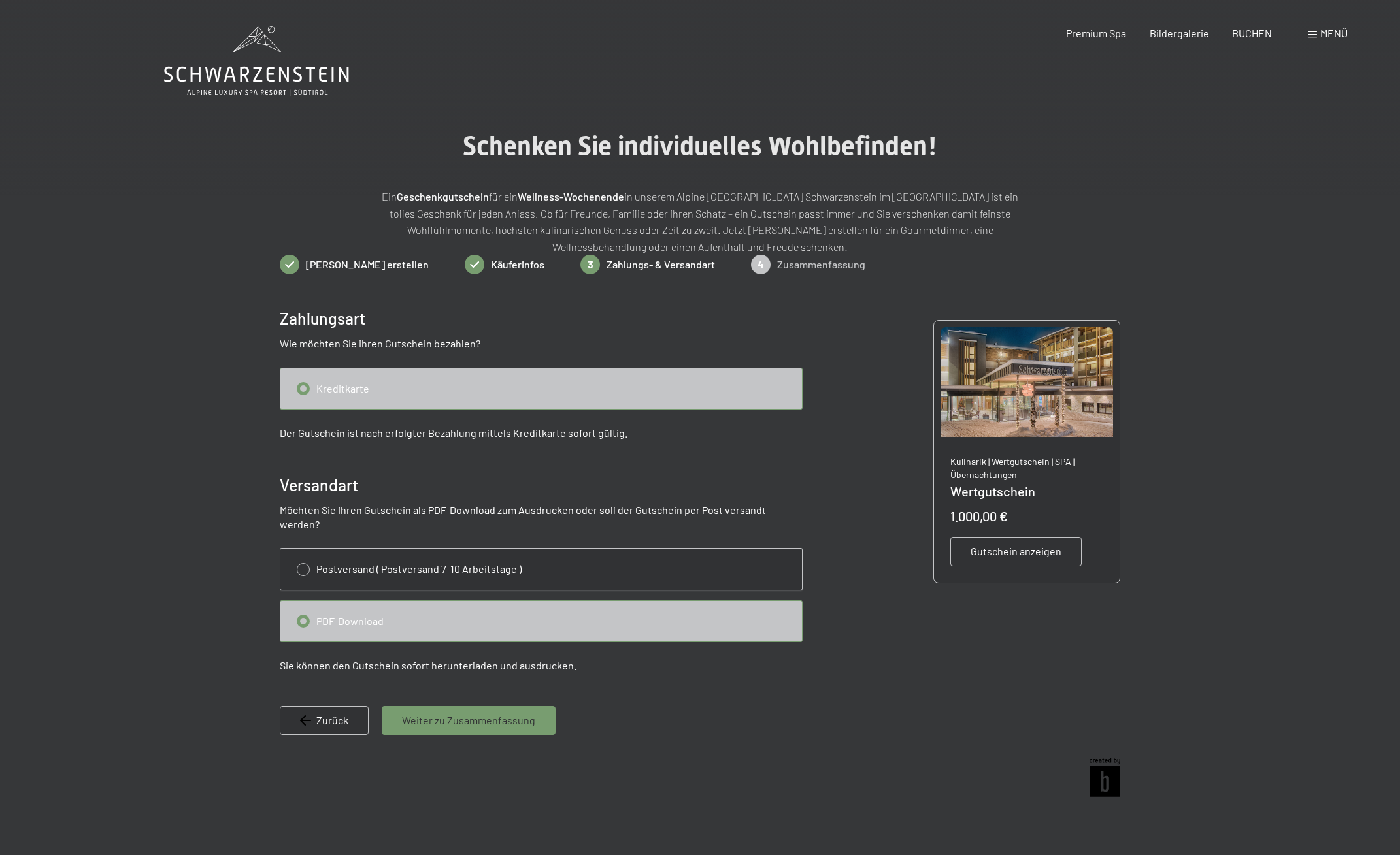
click at [305, 552] on input "radio" at bounding box center [541, 569] width 522 height 41
radio input "true"
radio input "false"
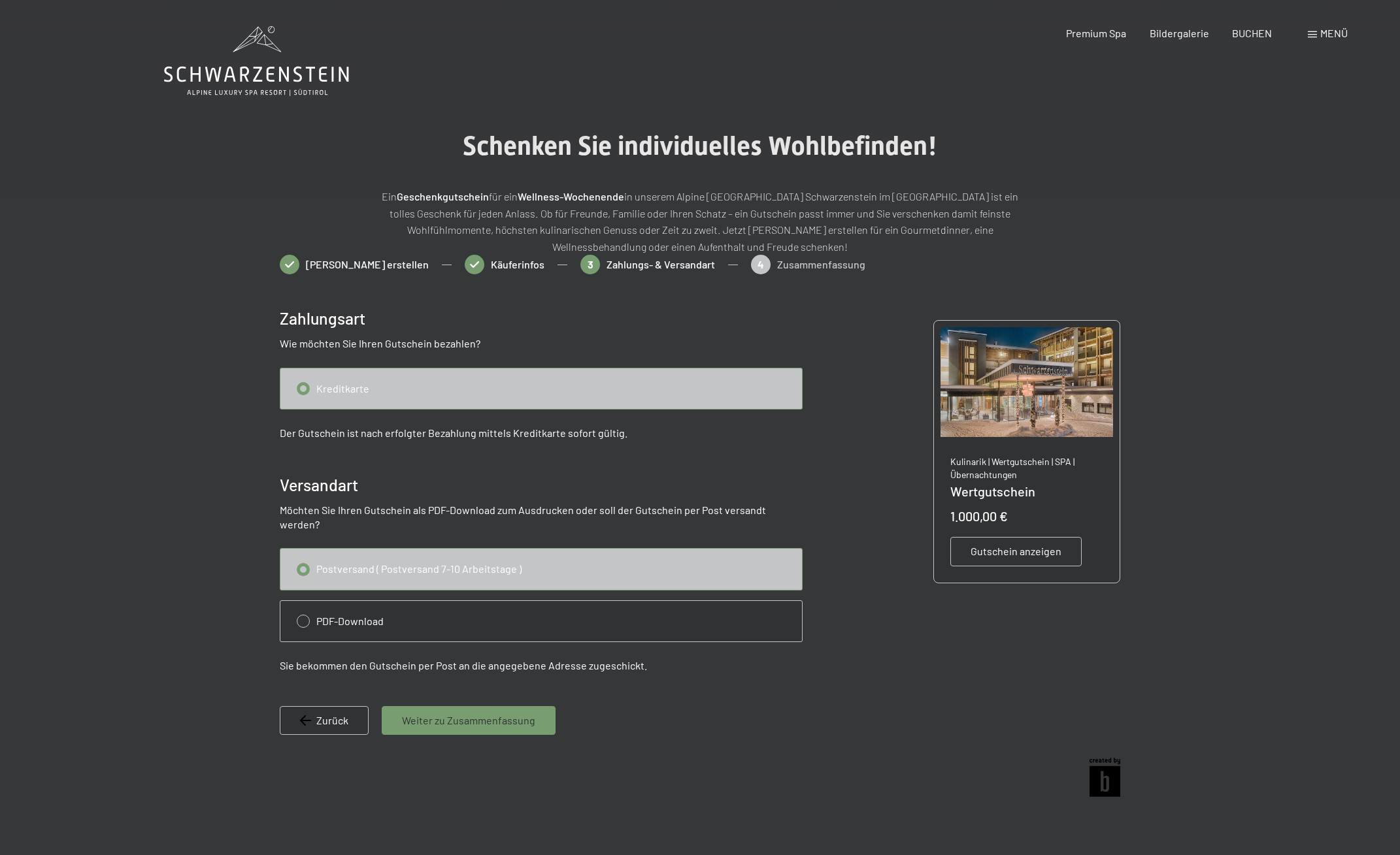
click at [723, 728] on div "Zurück Weiter zu Zusammenfassung" at bounding box center [541, 729] width 523 height 45
click at [362, 403] on input "radio" at bounding box center [541, 389] width 522 height 41
click at [462, 714] on span "Weiter zu Zusammenfassung" at bounding box center [468, 721] width 133 height 14
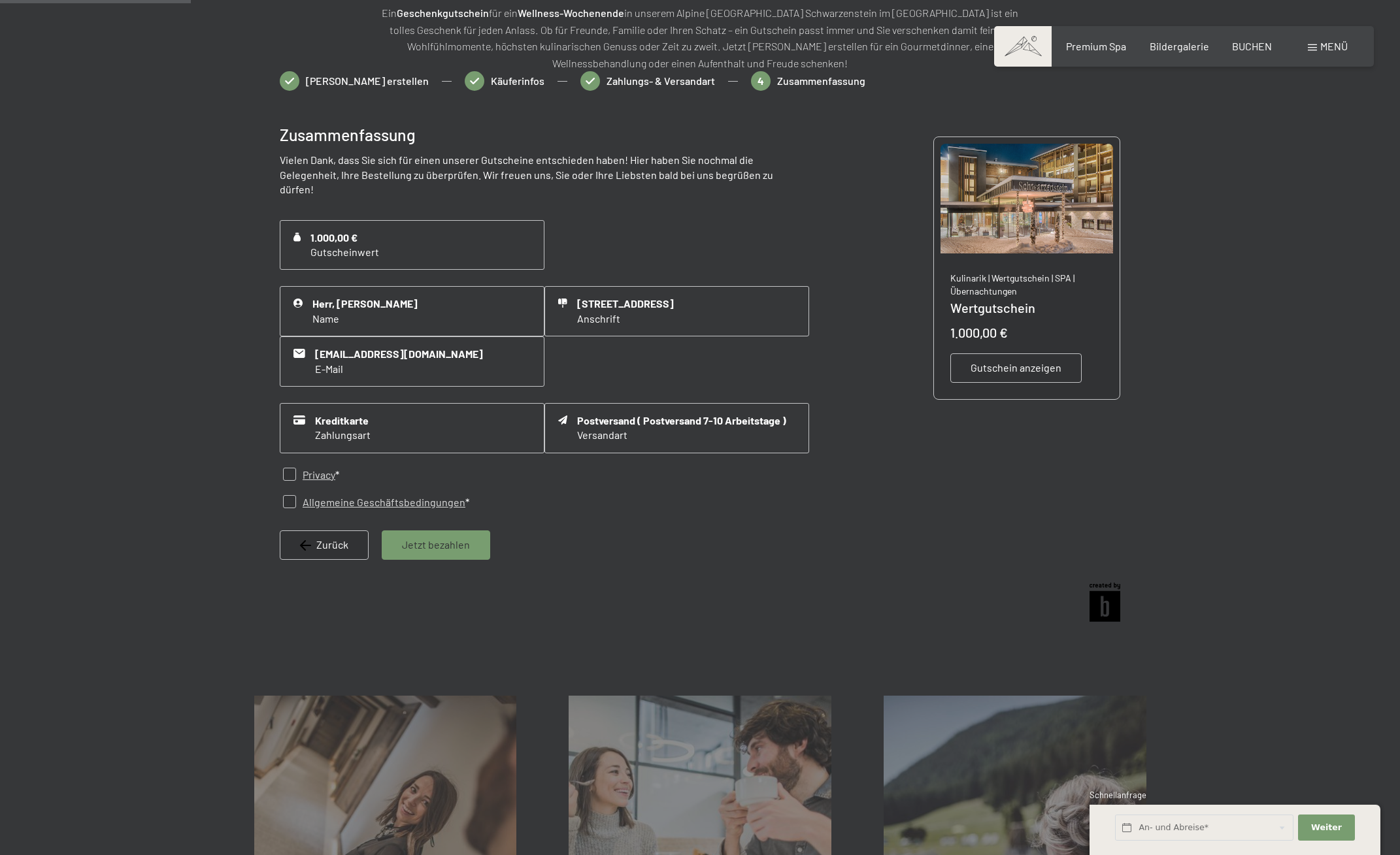
scroll to position [189, 0]
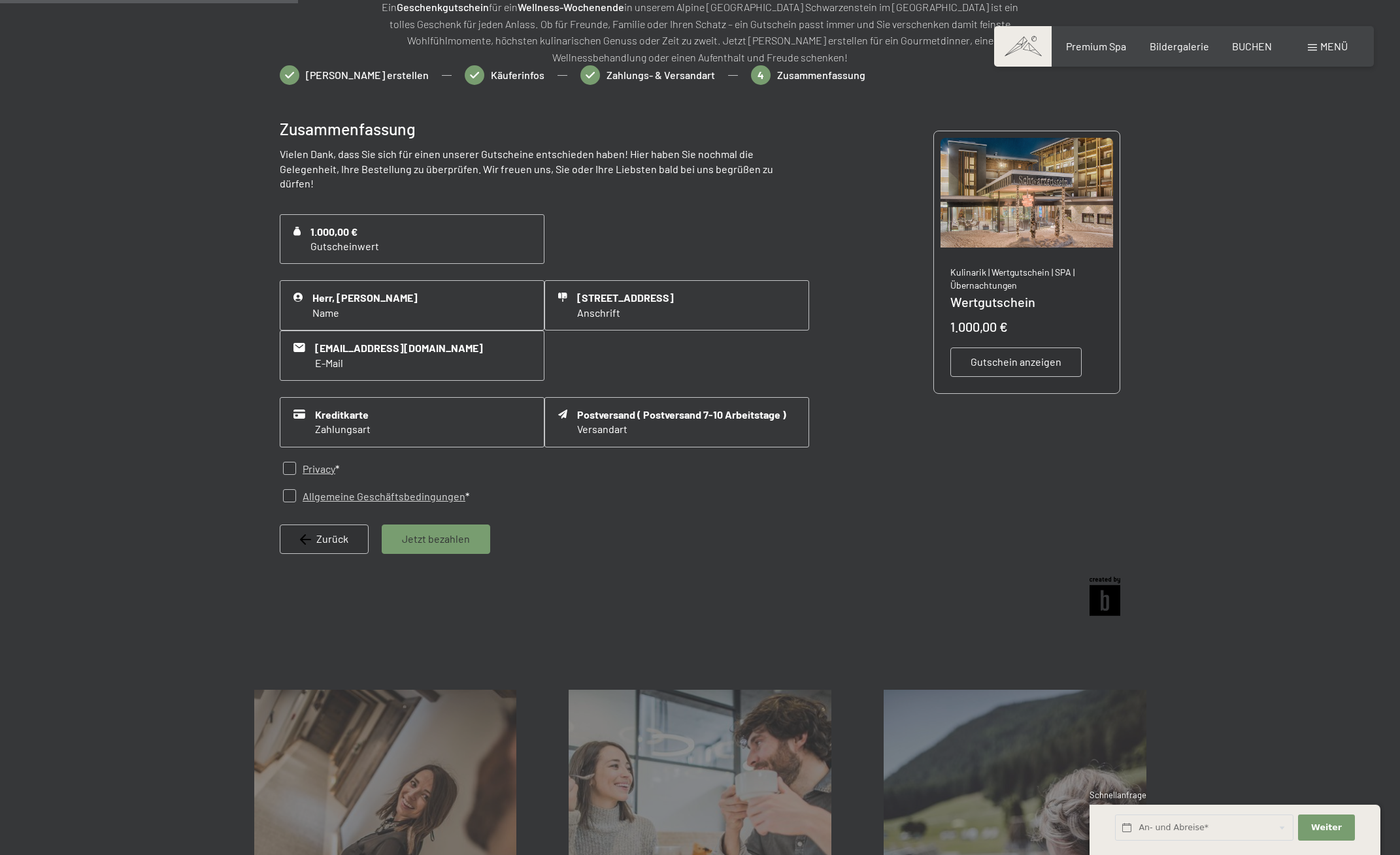
click at [429, 543] on span "Jetzt bezahlen" at bounding box center [436, 539] width 68 height 14
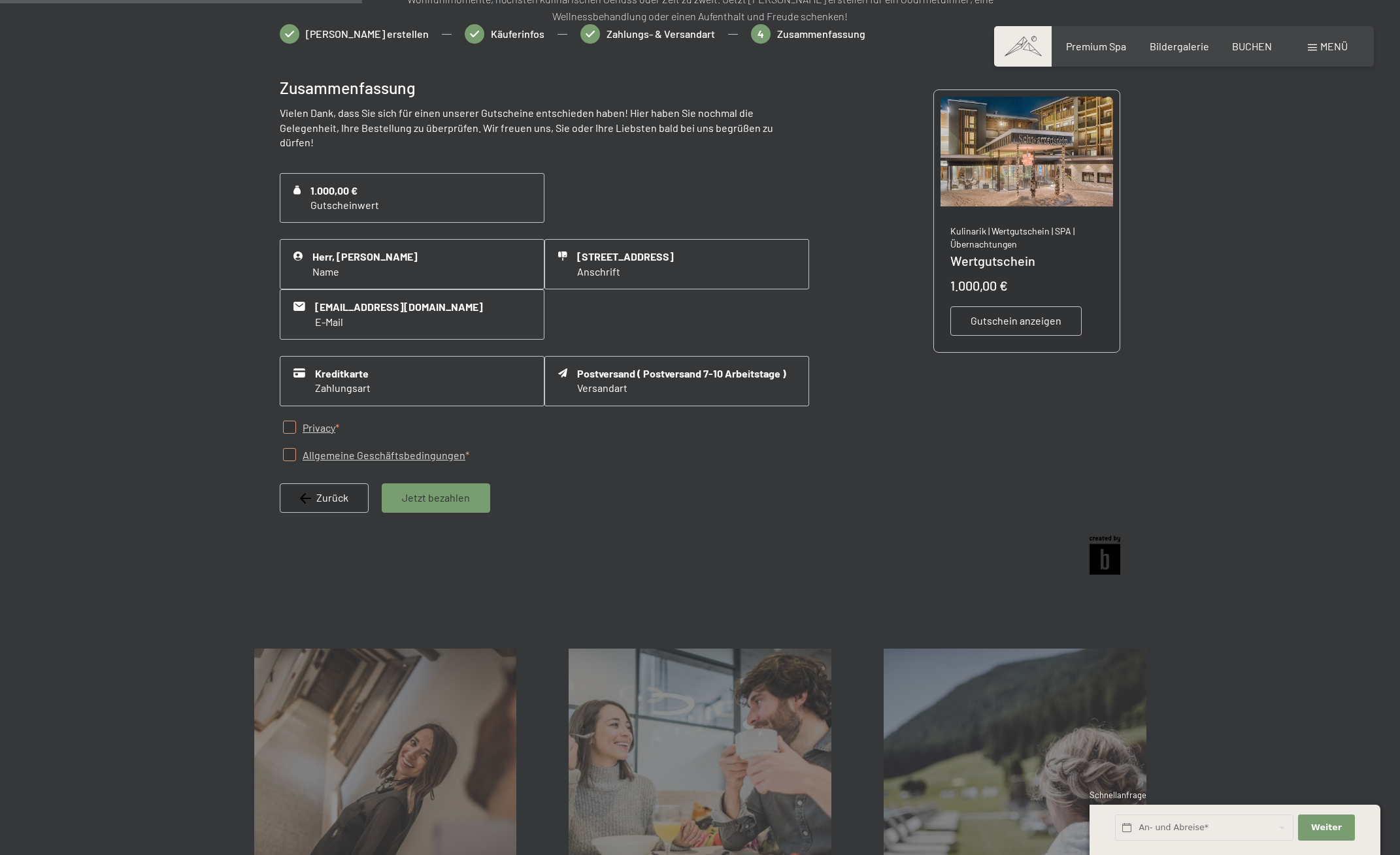
click at [294, 428] on input "checkbox" at bounding box center [289, 428] width 13 height 13
checkbox input "true"
click at [292, 458] on input "checkbox" at bounding box center [289, 455] width 13 height 13
checkbox input "true"
click at [429, 502] on span "Jetzt bezahlen" at bounding box center [436, 498] width 68 height 14
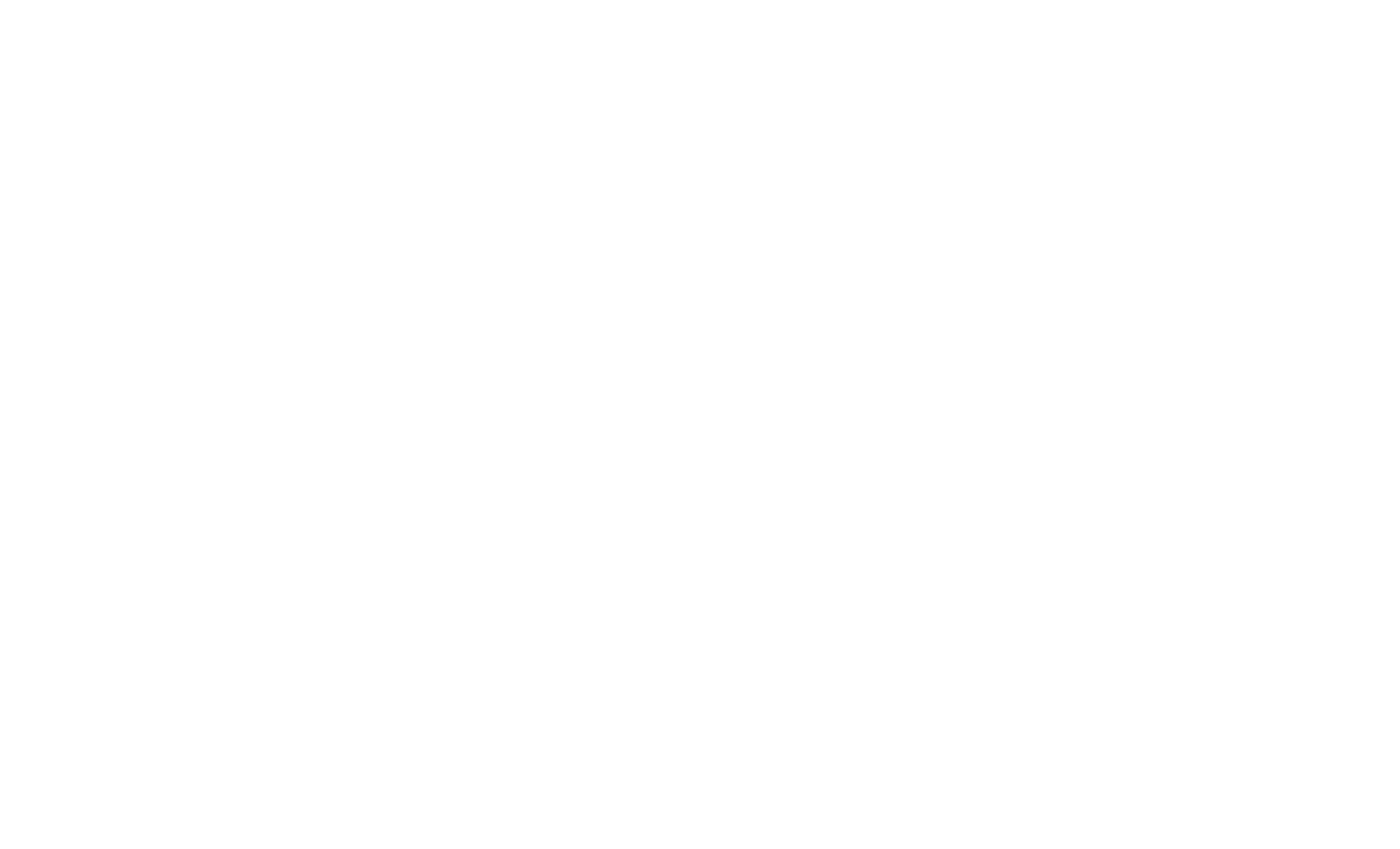
scroll to position [0, 0]
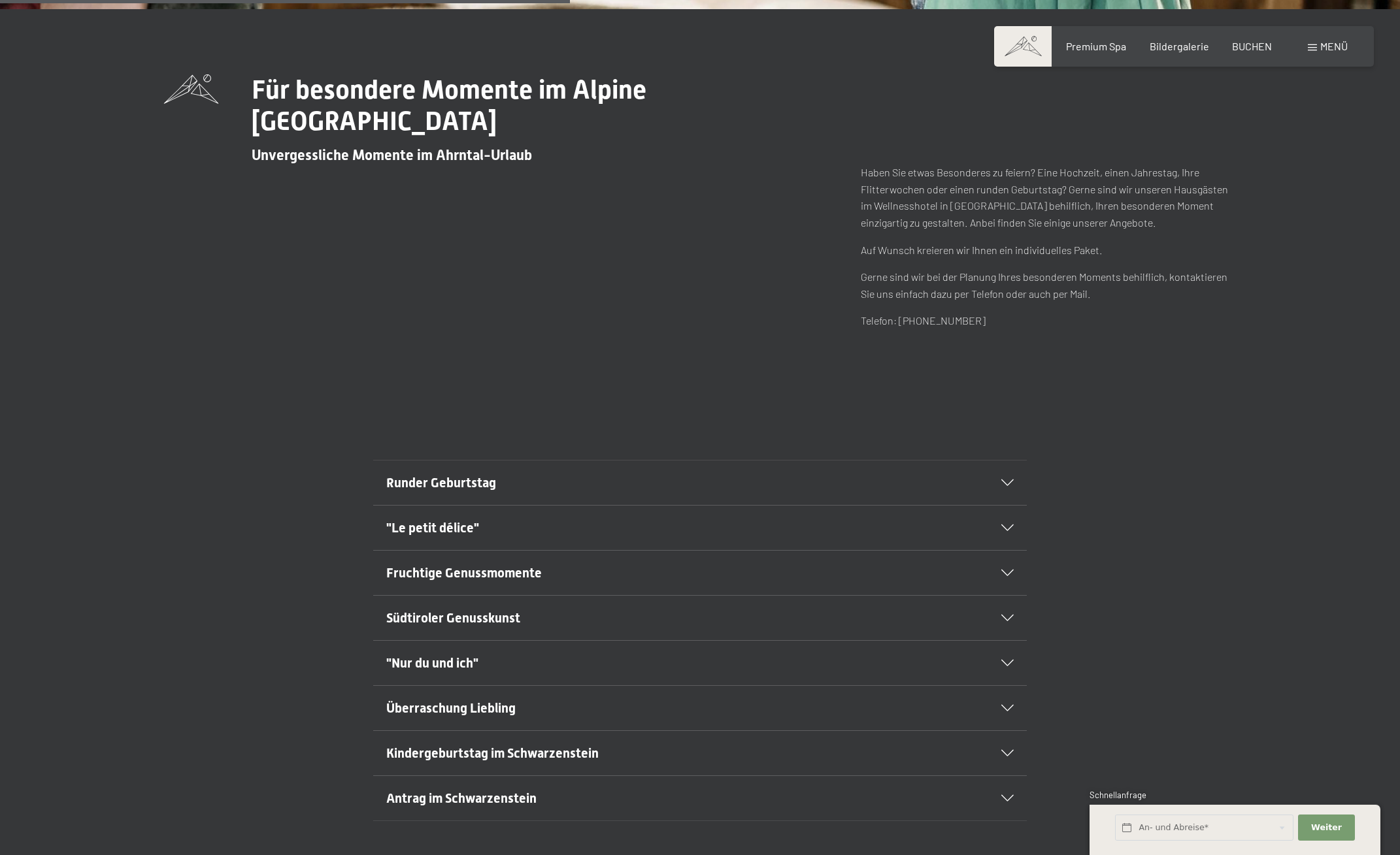
scroll to position [644, 0]
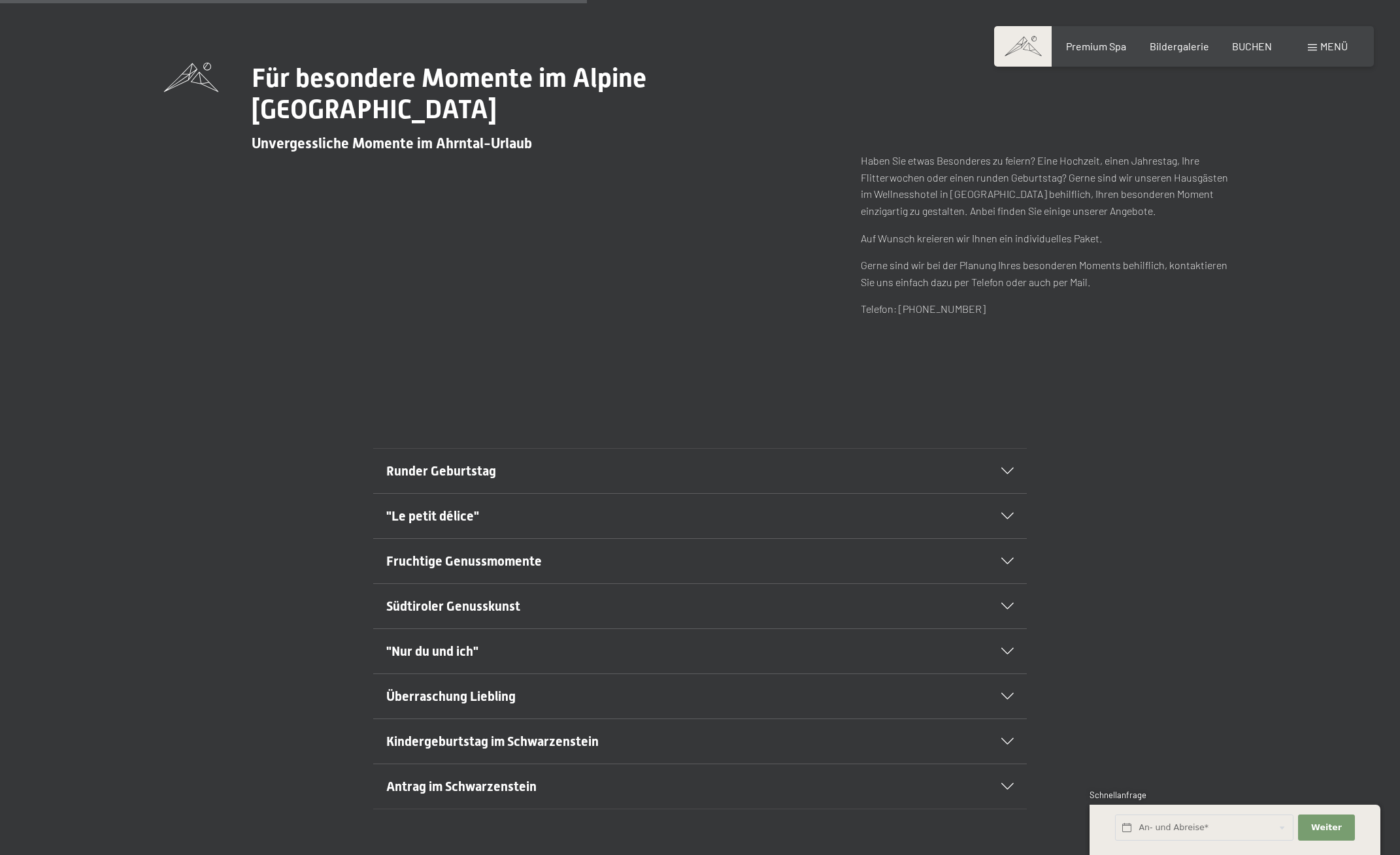
click at [591, 482] on div "Runder Geburtstag" at bounding box center [700, 471] width 628 height 44
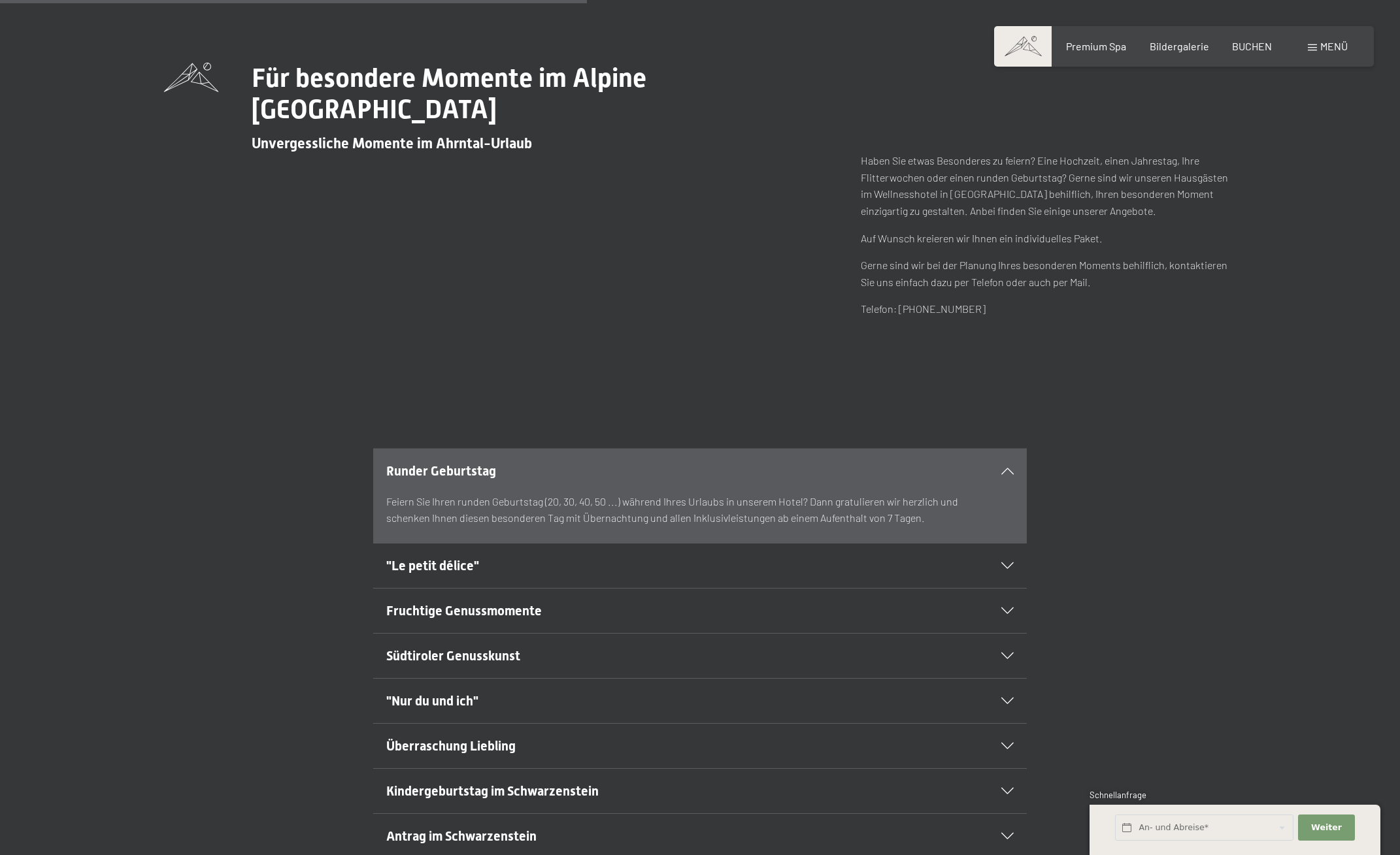
click at [693, 527] on div "Feiern Sie Ihren runden Geburtstag (20, 30, 40, 50 ...) während Ihres Urlaubs i…" at bounding box center [700, 518] width 628 height 50
click at [986, 475] on div "Runder Geburtstag" at bounding box center [700, 471] width 628 height 44
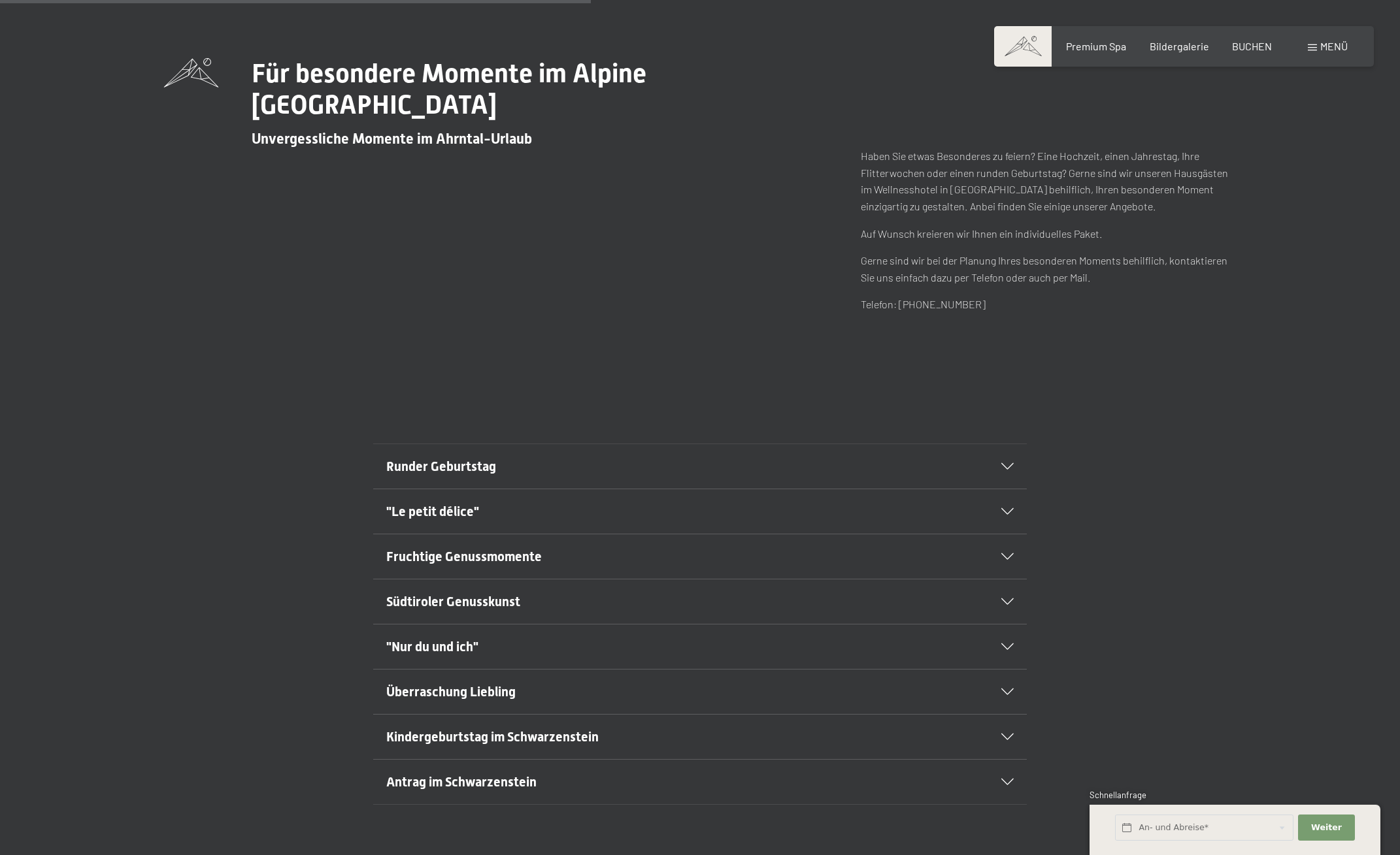
scroll to position [649, 0]
